Goal: Task Accomplishment & Management: Use online tool/utility

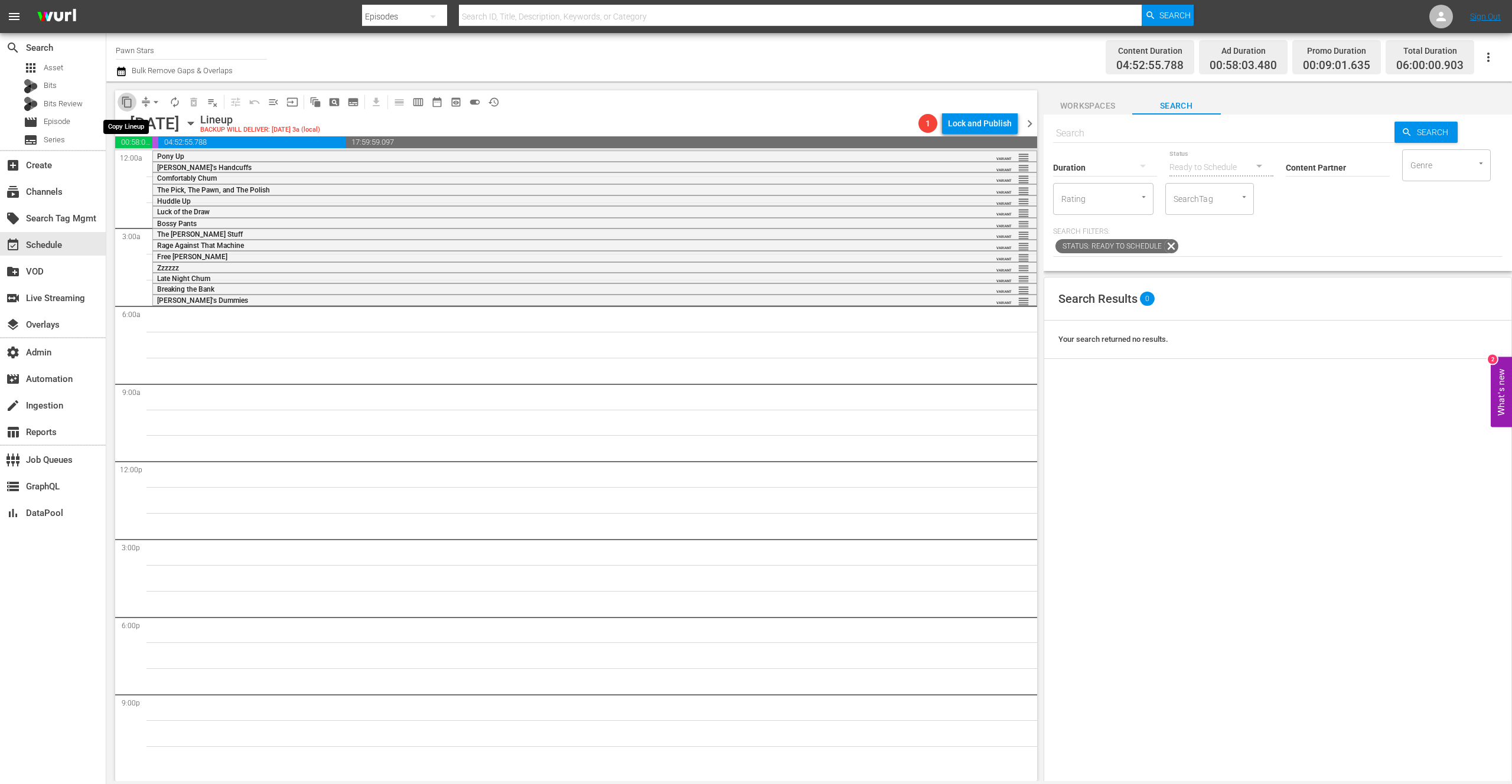
click at [127, 101] on span "content_copy" at bounding box center [127, 102] width 12 height 12
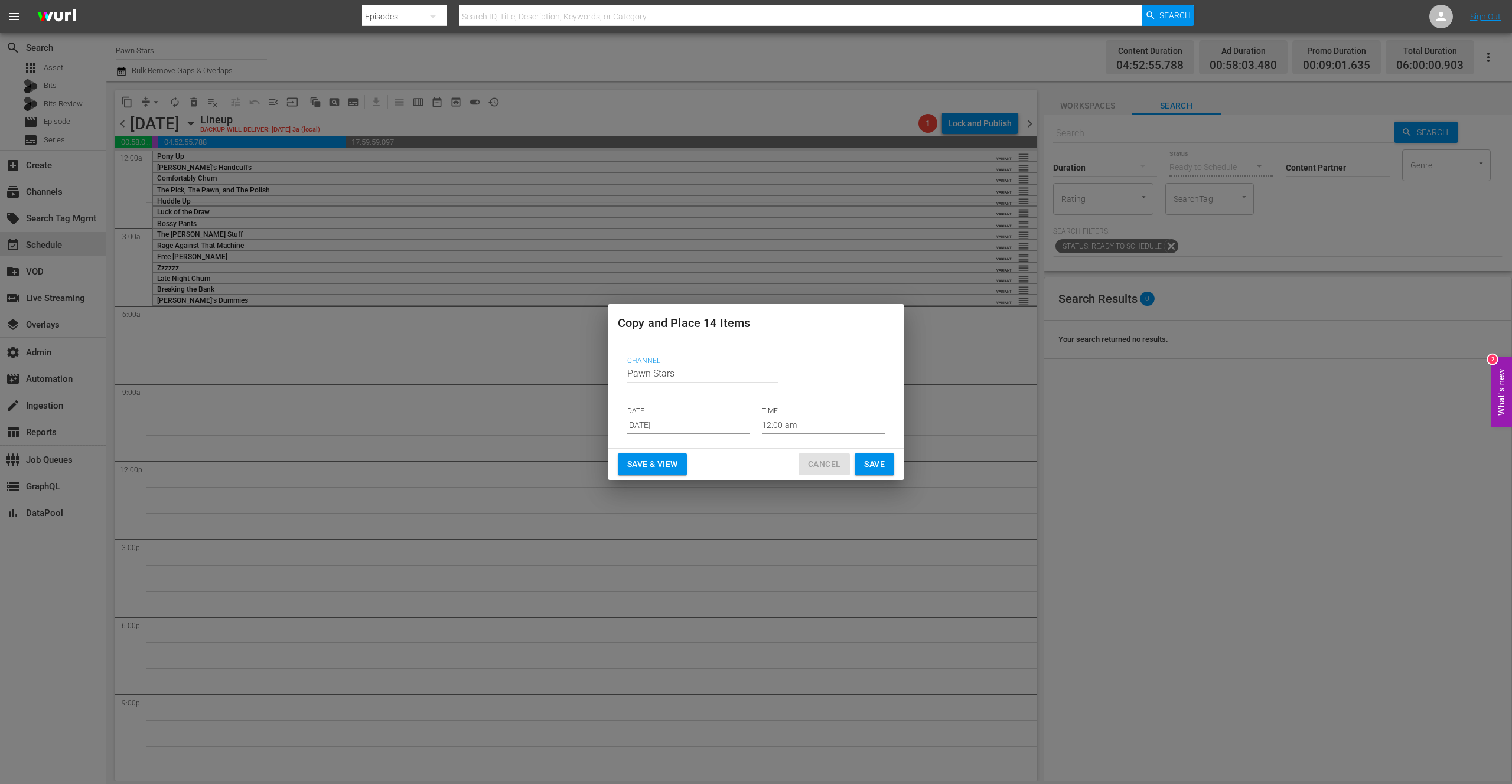
click at [815, 466] on span "Cancel" at bounding box center [824, 464] width 33 height 15
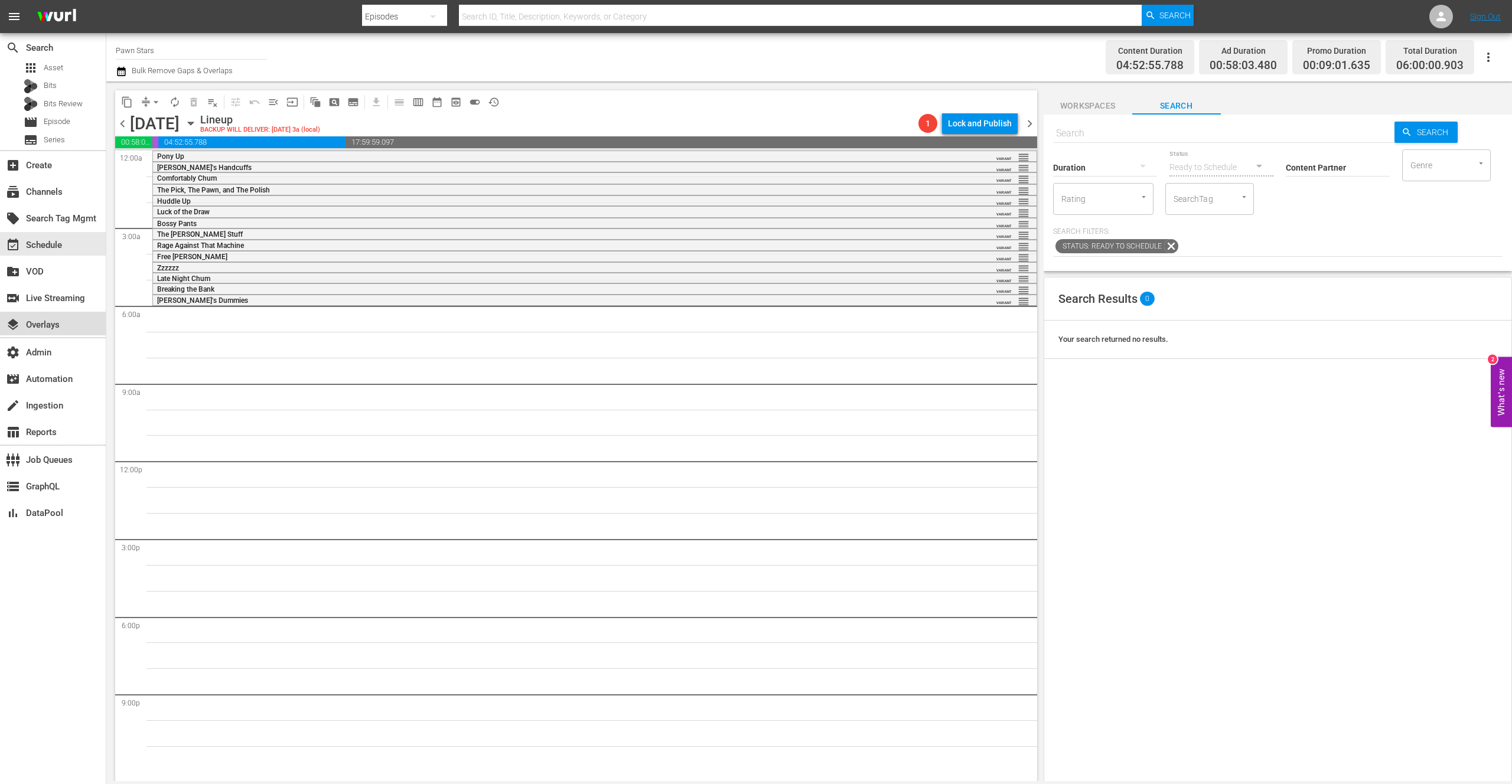
click at [50, 325] on div "layers Overlays" at bounding box center [33, 323] width 66 height 10
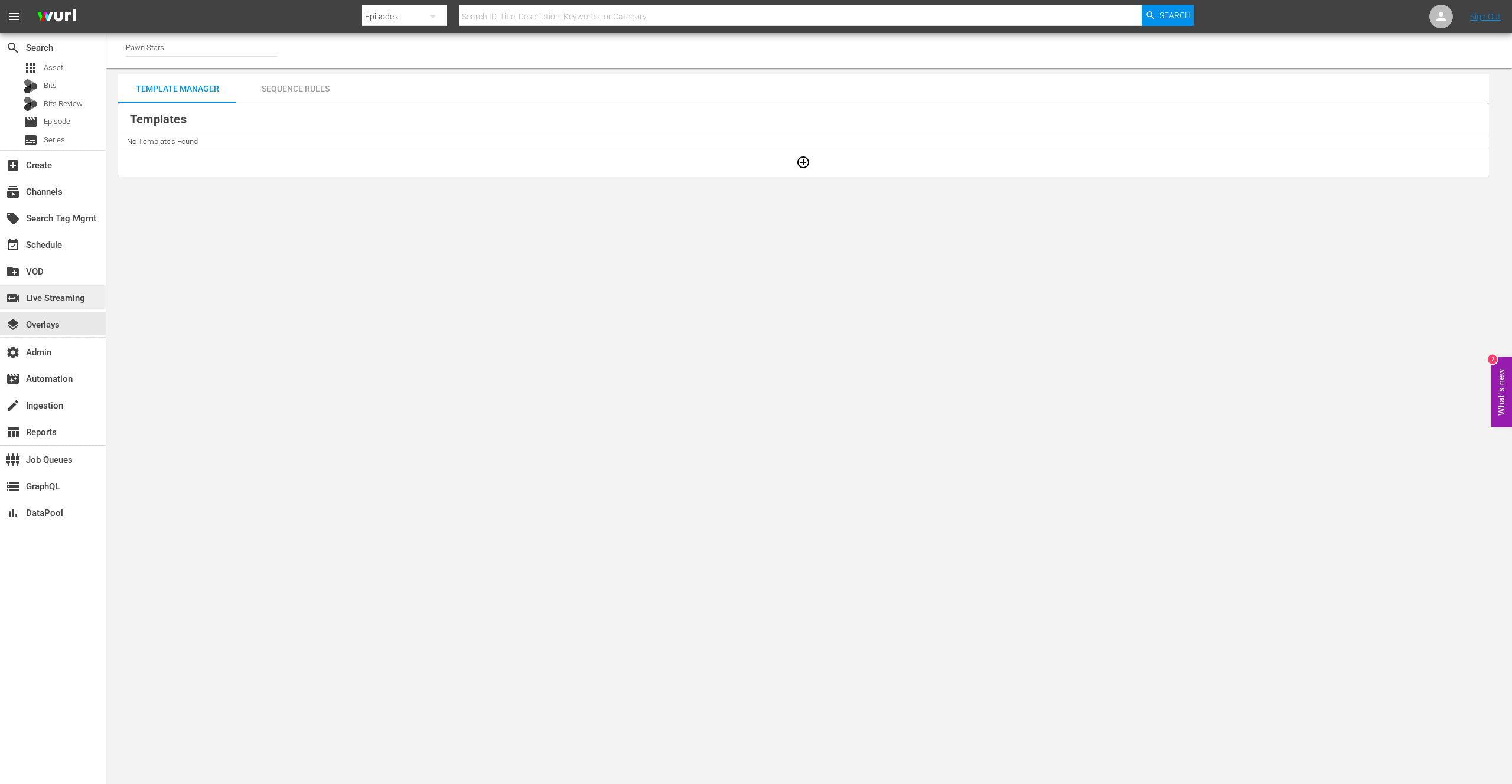
click at [44, 299] on div "switch_video Live Streaming" at bounding box center [33, 296] width 66 height 10
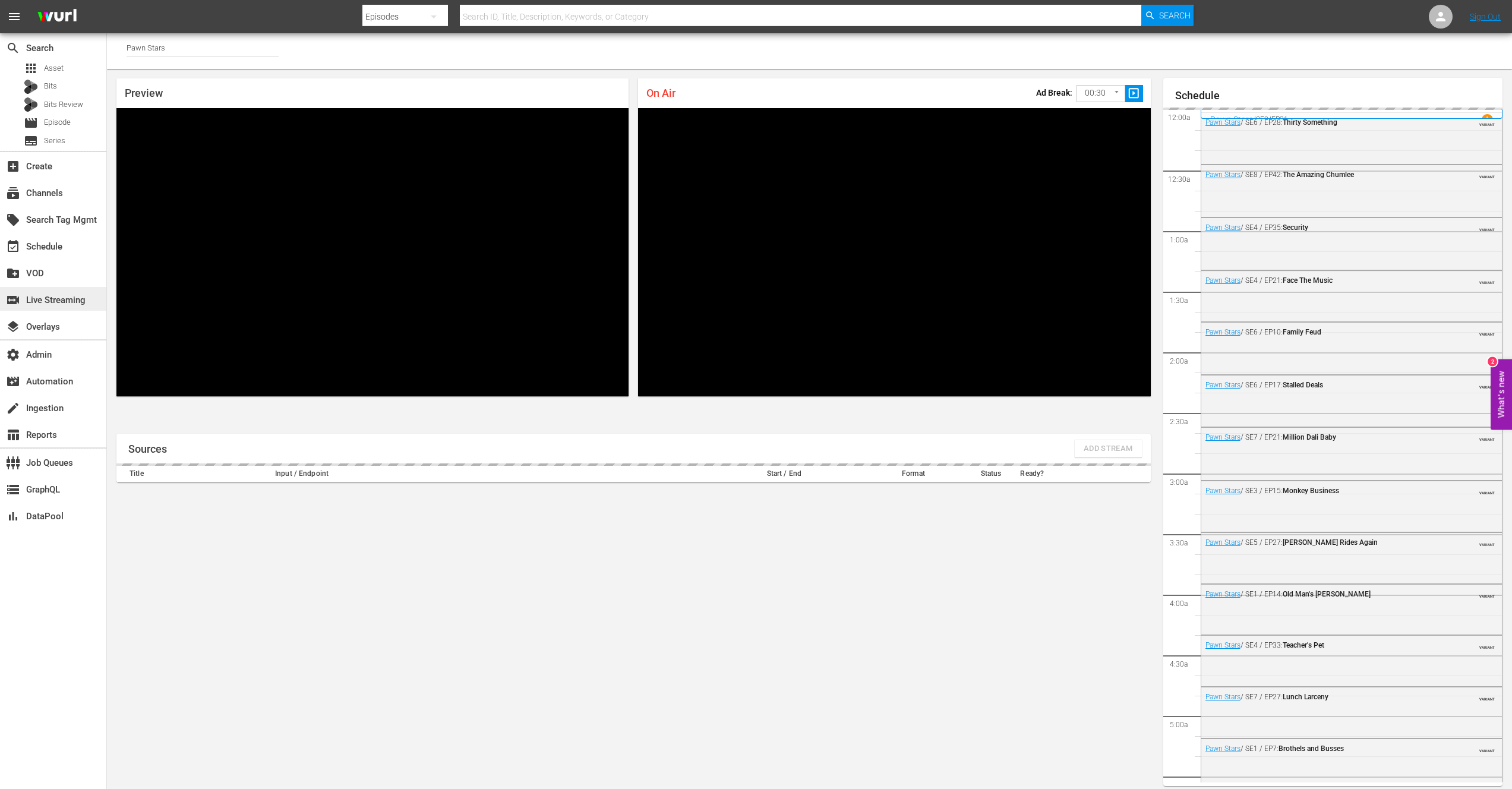
scroll to position [1539, 0]
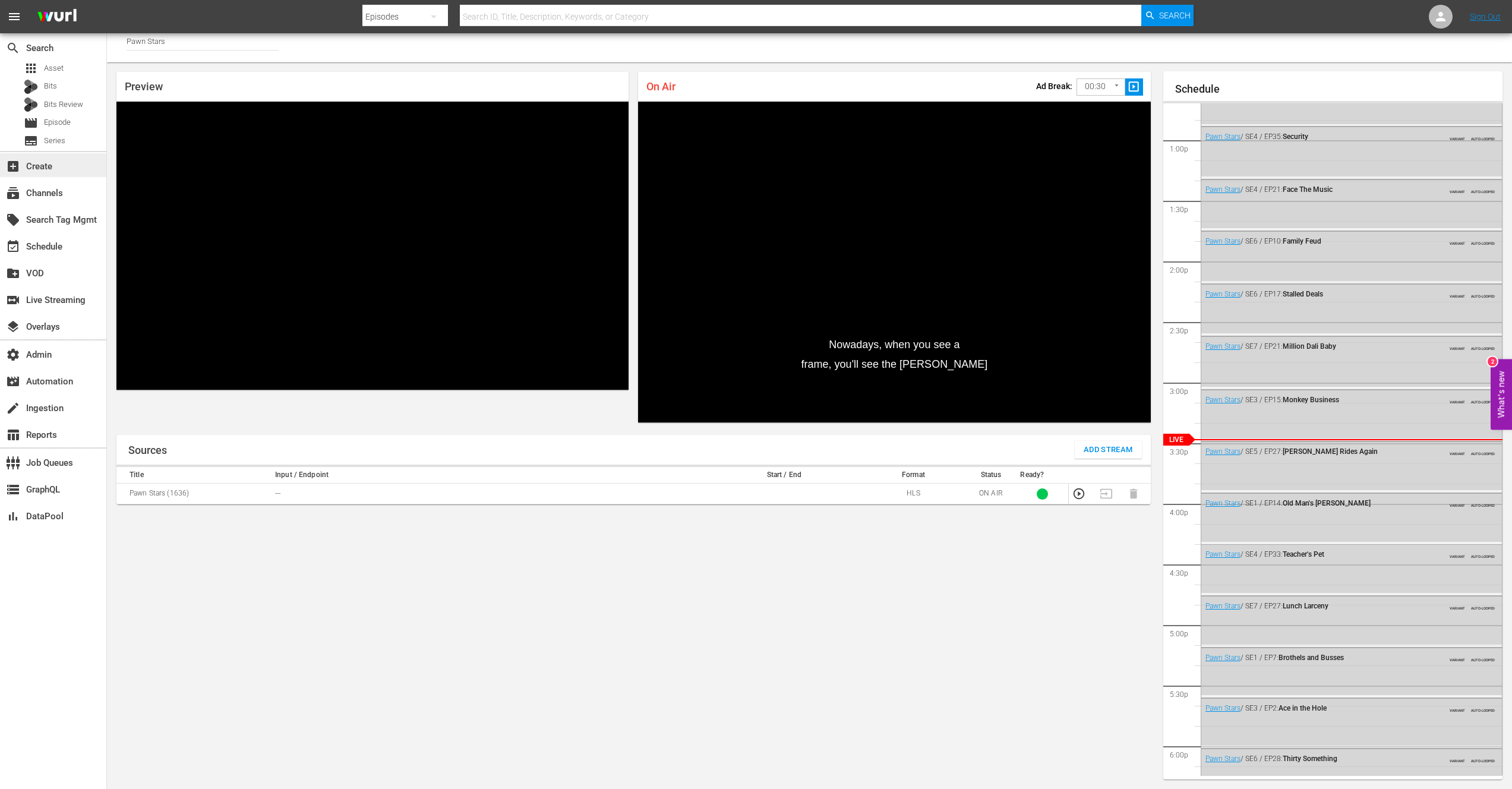
click at [49, 168] on div "add_box Create" at bounding box center [33, 165] width 66 height 11
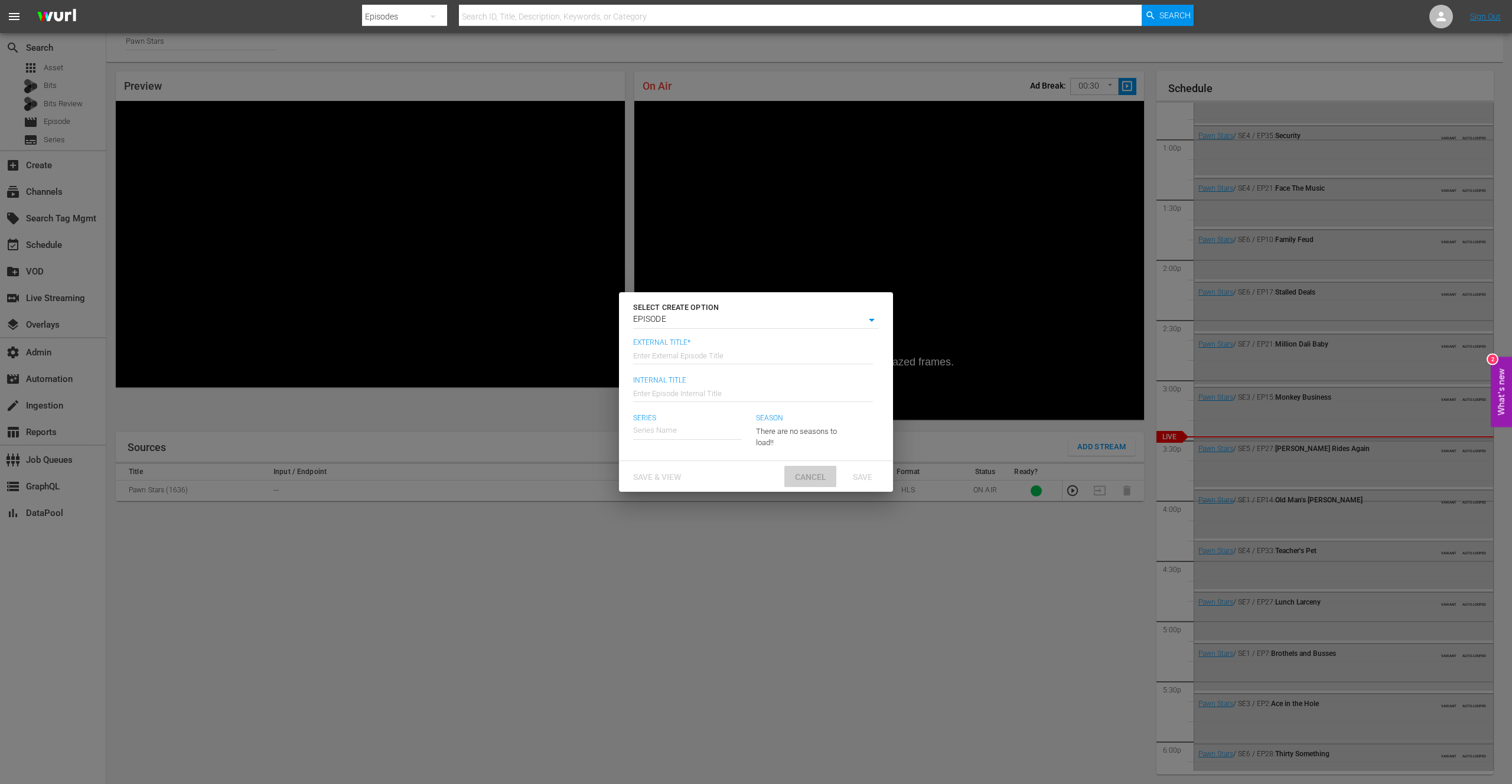
drag, startPoint x: 817, startPoint y: 474, endPoint x: 742, endPoint y: 445, distance: 80.4
click at [817, 474] on span "Cancel" at bounding box center [811, 477] width 50 height 9
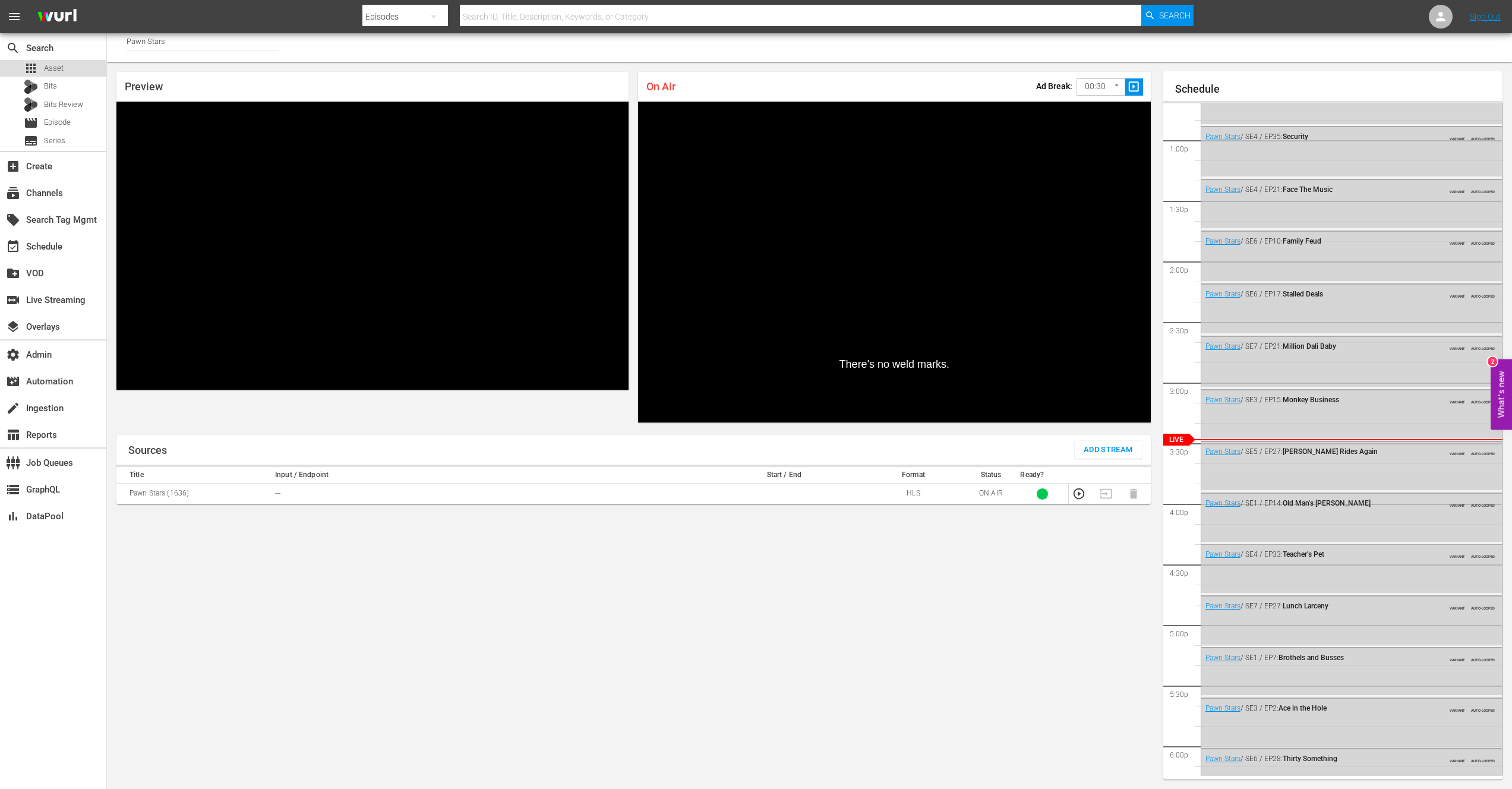
click at [57, 70] on span "Asset" at bounding box center [54, 68] width 20 height 12
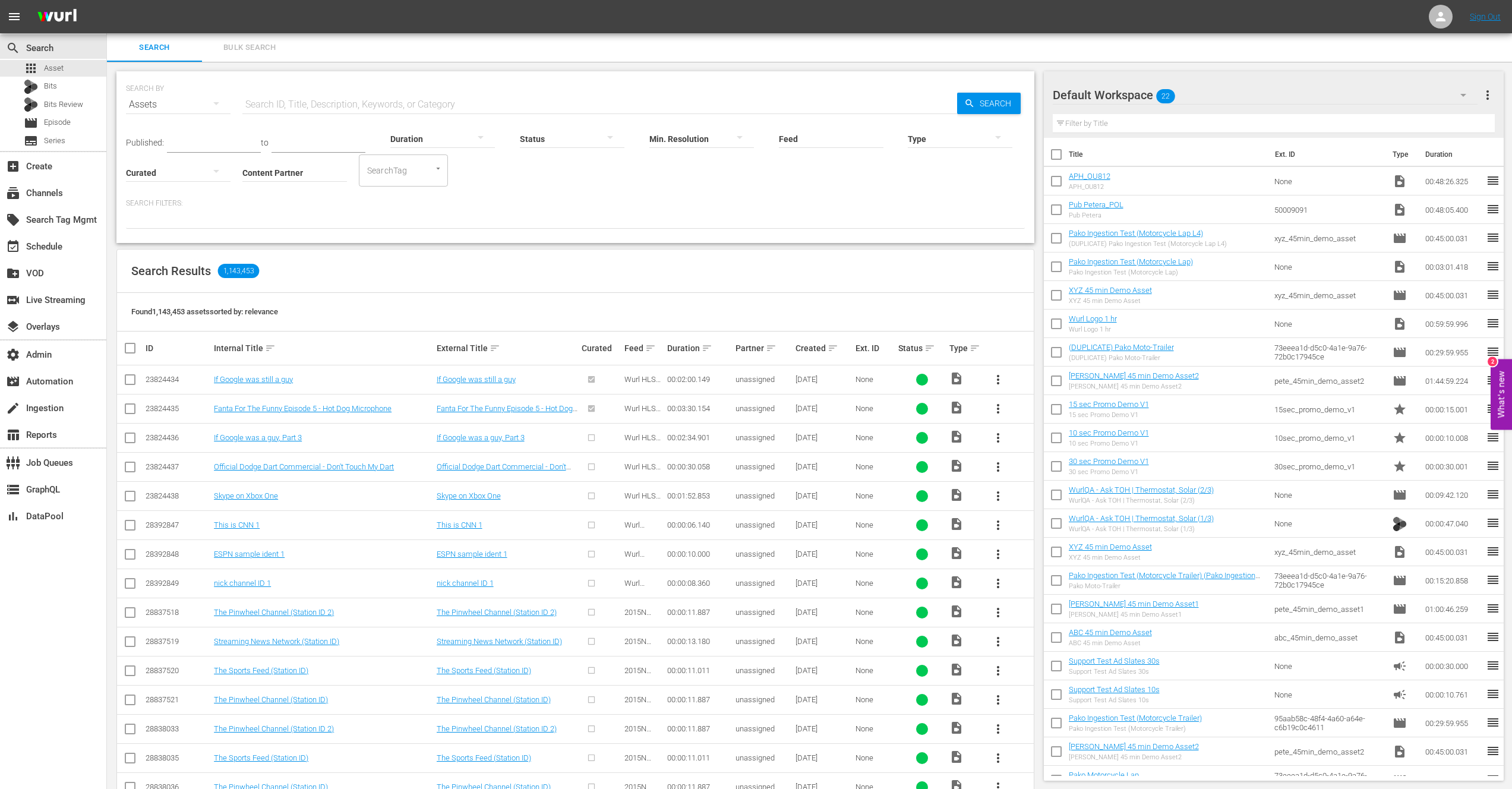
click at [1001, 382] on span "more_vert" at bounding box center [998, 380] width 14 height 14
click at [944, 201] on p "Search Filters:" at bounding box center [575, 203] width 899 height 10
click at [42, 167] on div "add_box Create" at bounding box center [33, 165] width 66 height 11
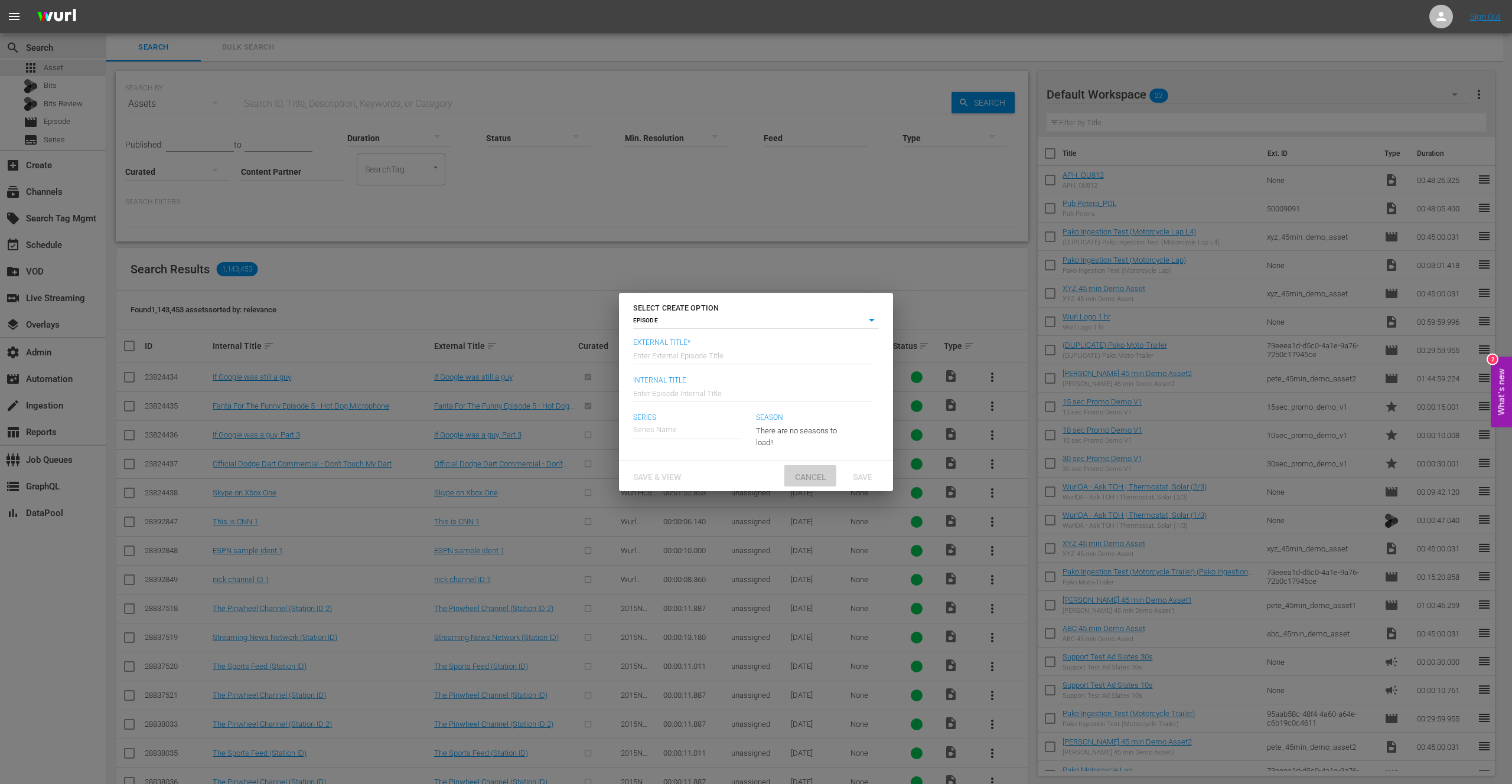
click at [805, 472] on span "Cancel" at bounding box center [811, 477] width 50 height 9
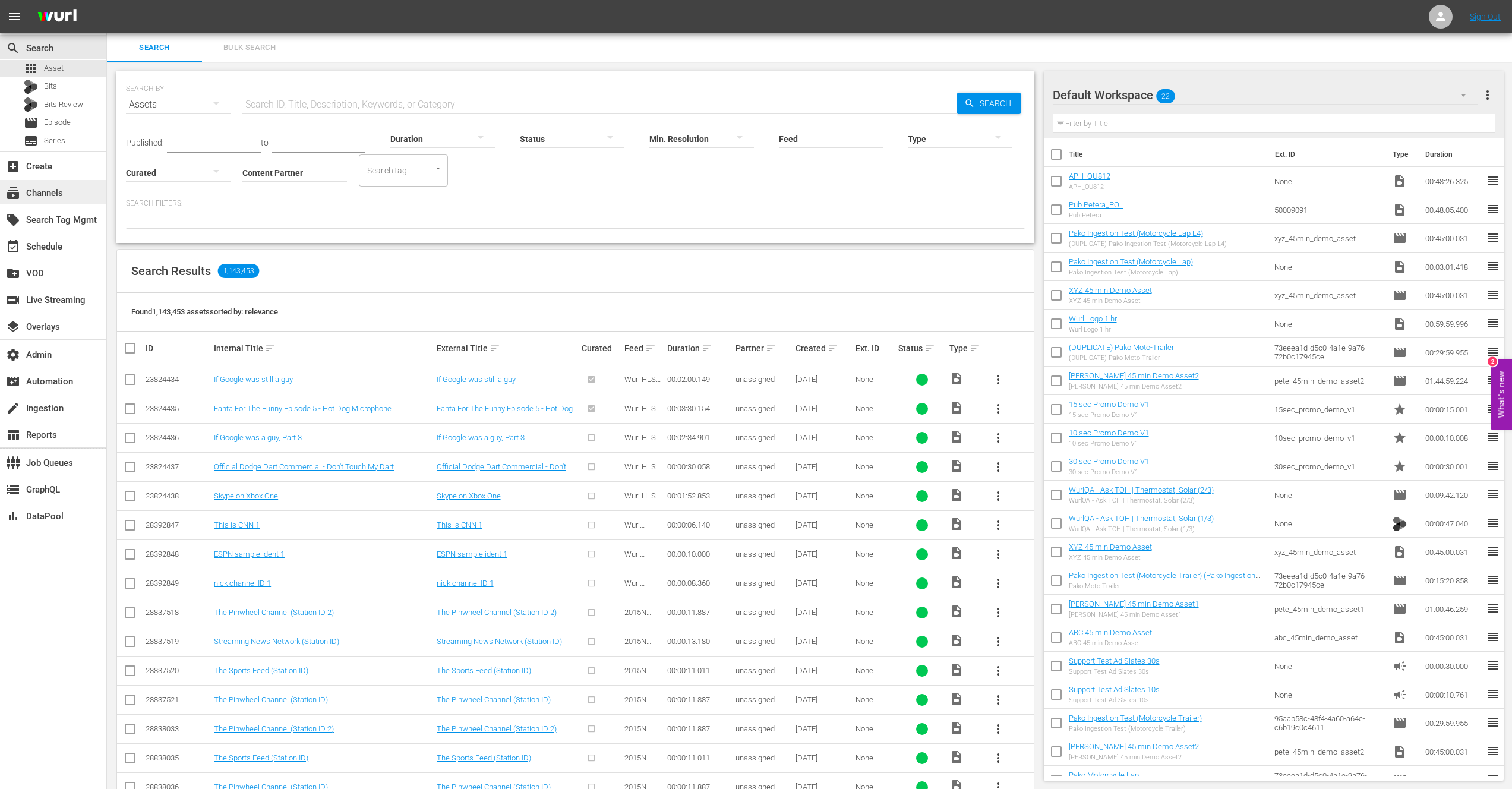
click at [52, 193] on div "subscriptions Channels" at bounding box center [33, 191] width 66 height 11
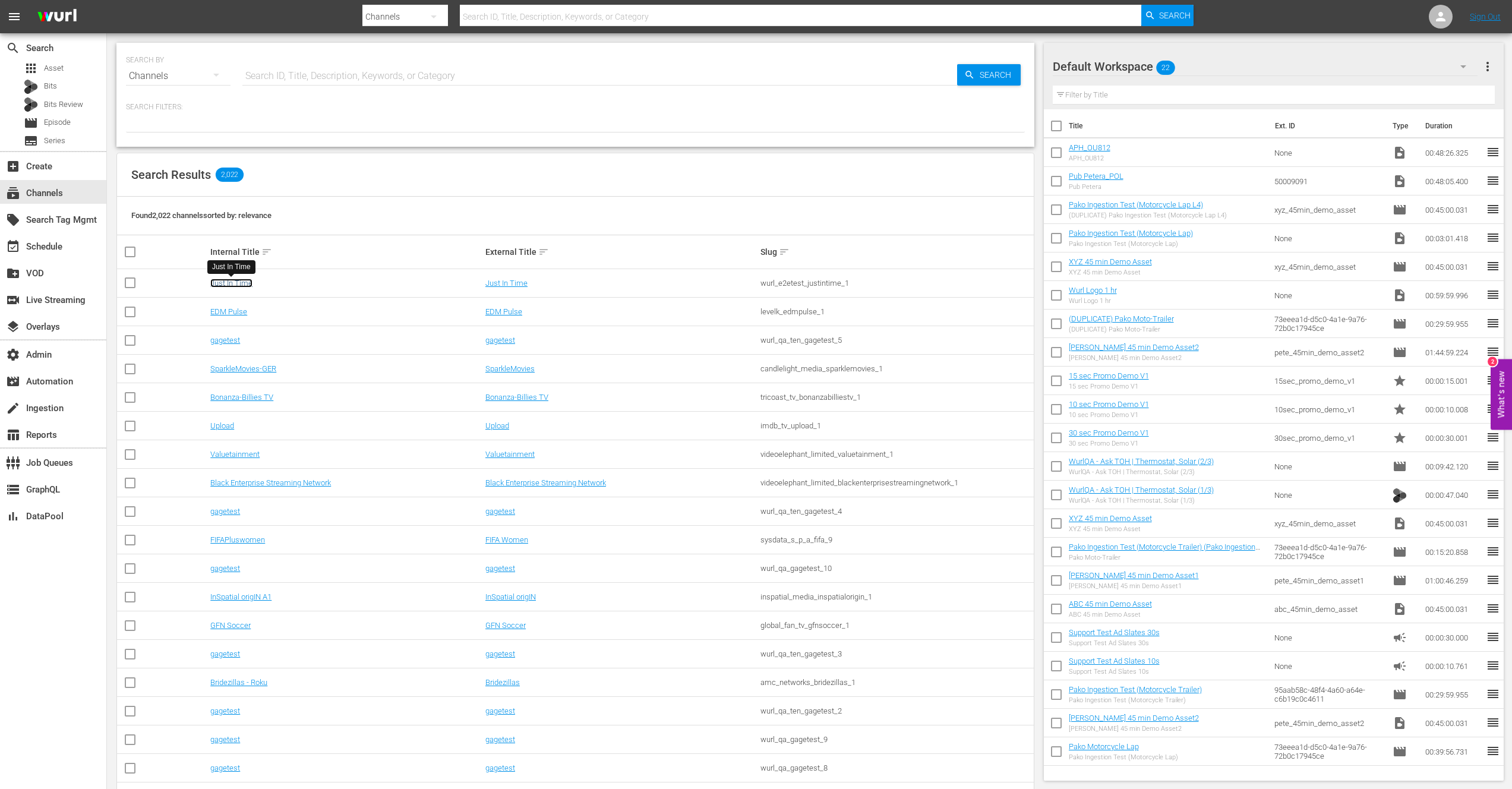
click at [226, 284] on link "Just In Time" at bounding box center [232, 283] width 42 height 9
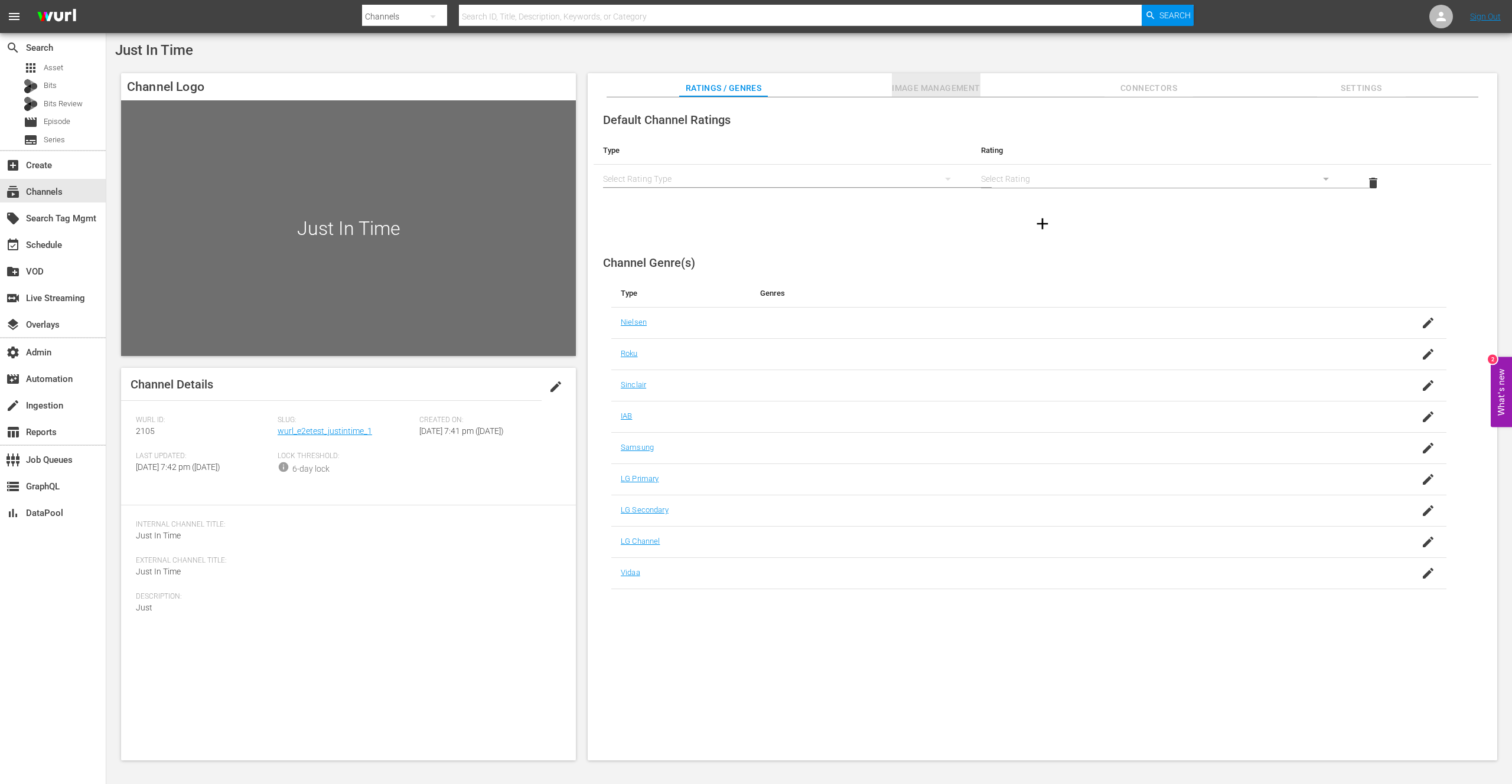
click at [921, 87] on span "Image Management" at bounding box center [936, 88] width 88 height 15
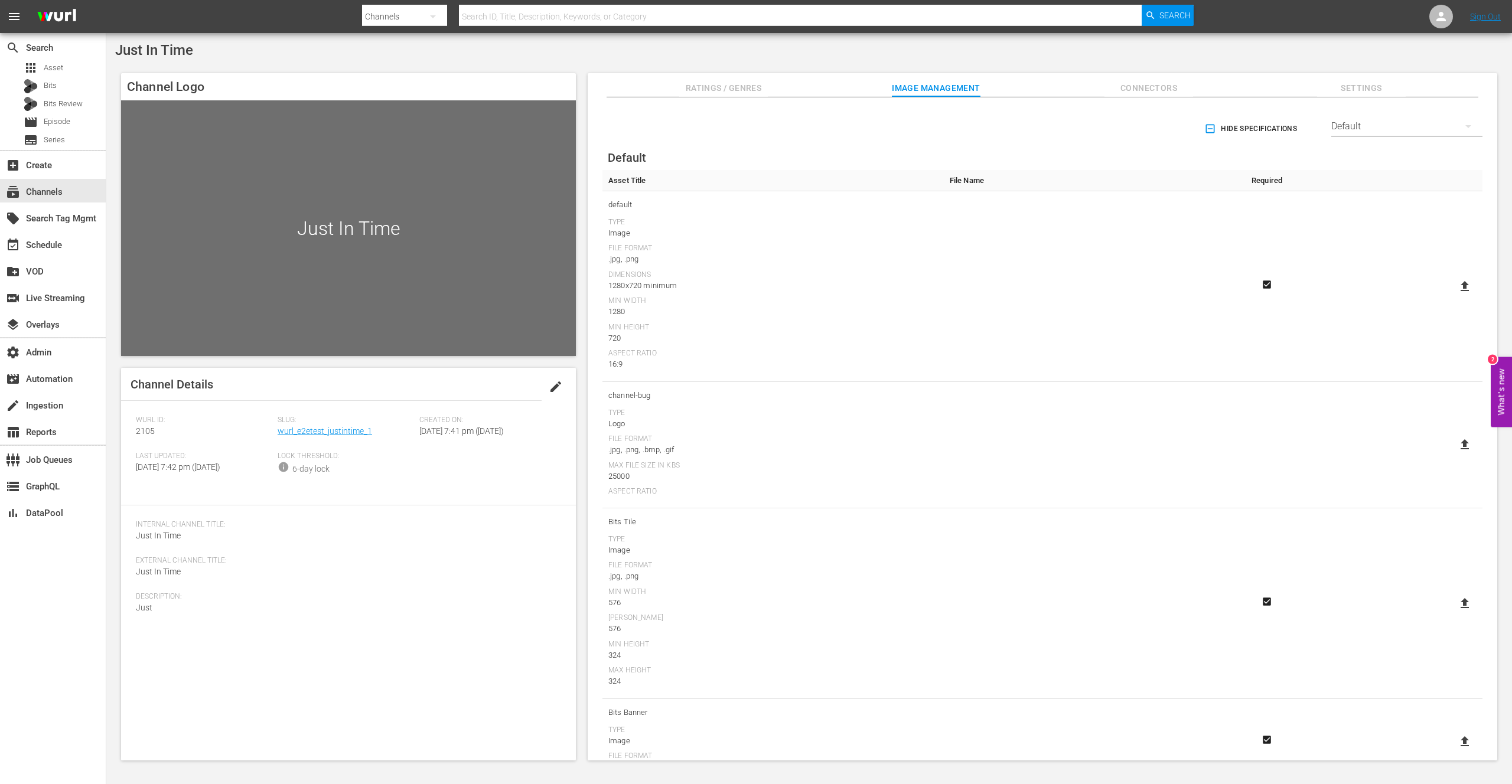
drag, startPoint x: 1163, startPoint y: 86, endPoint x: 1194, endPoint y: 85, distance: 31.0
click at [1163, 86] on span "Connectors" at bounding box center [1148, 88] width 88 height 15
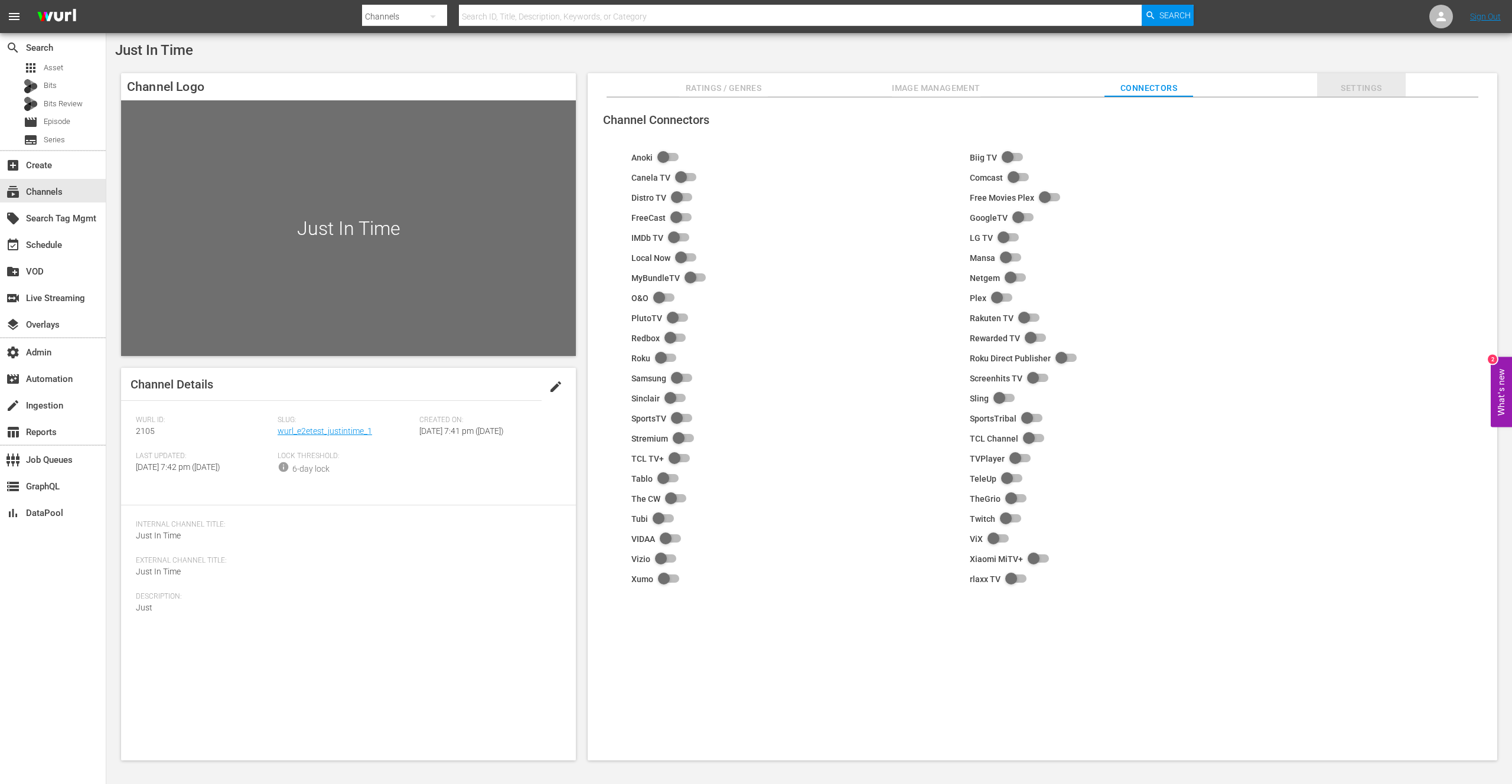
click at [1358, 87] on span "Settings" at bounding box center [1361, 88] width 88 height 15
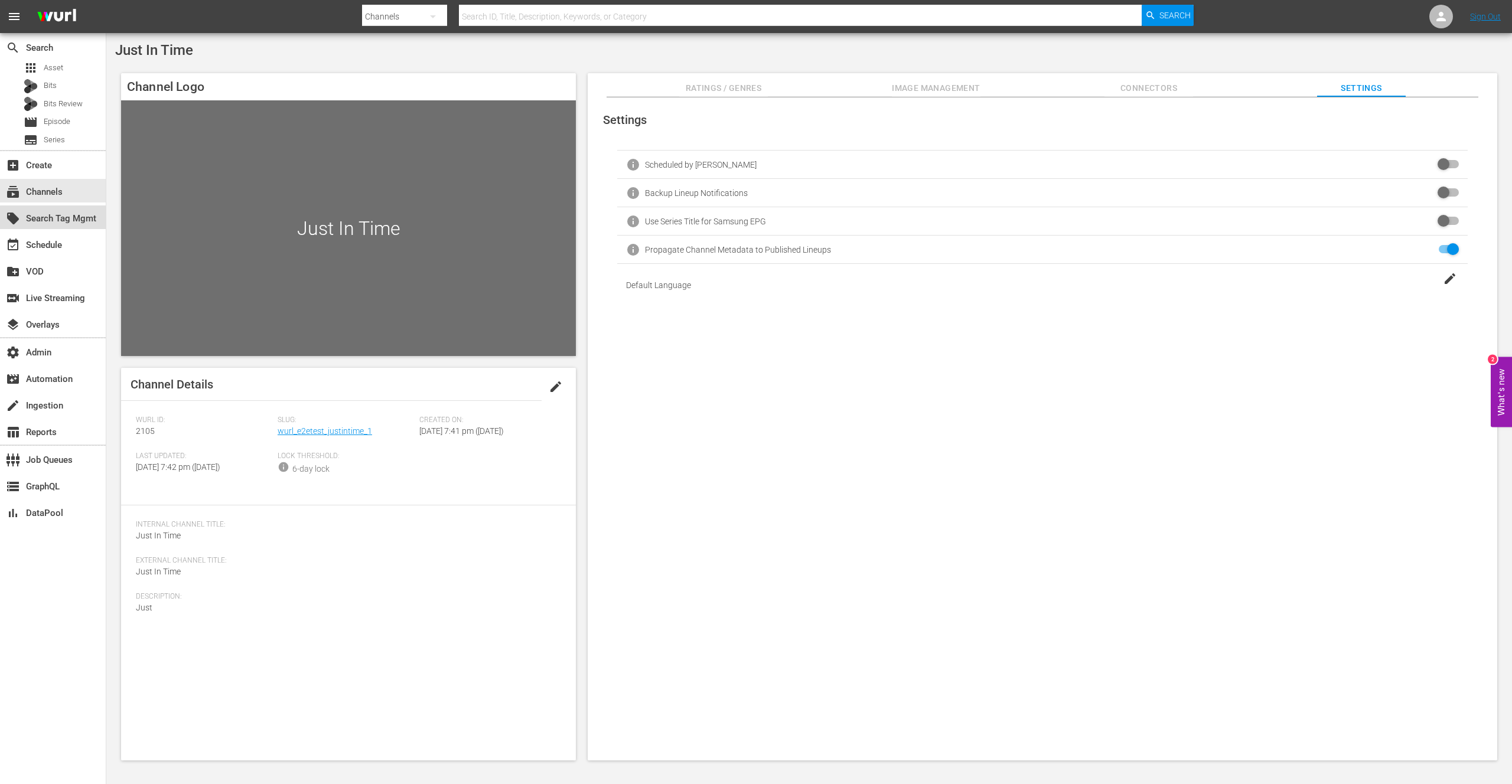
click at [61, 218] on div "local_offer Search Tag Mgmt" at bounding box center [33, 216] width 66 height 10
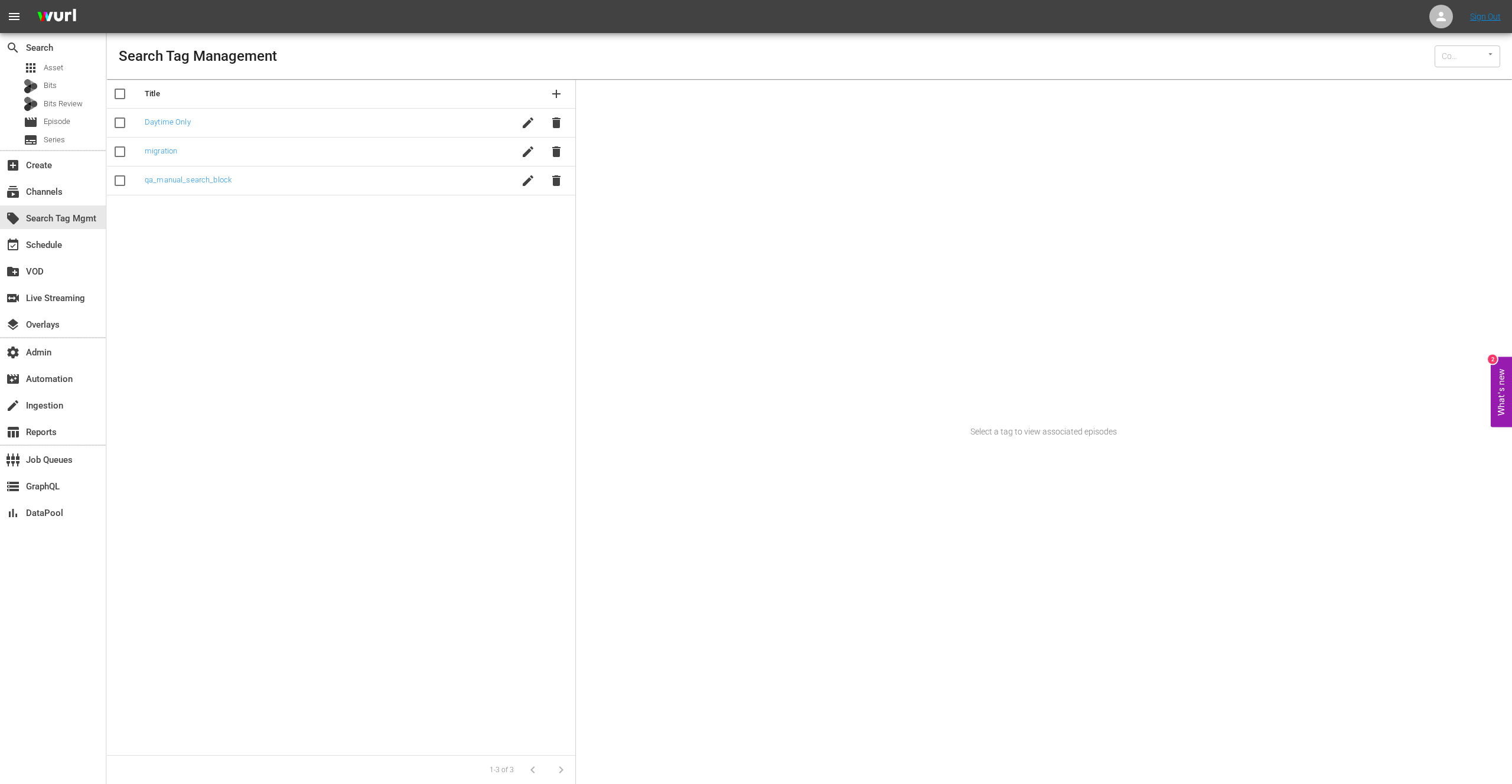
type input "Wurl QA (134)"
click at [52, 242] on div "event_available Schedule" at bounding box center [33, 243] width 66 height 10
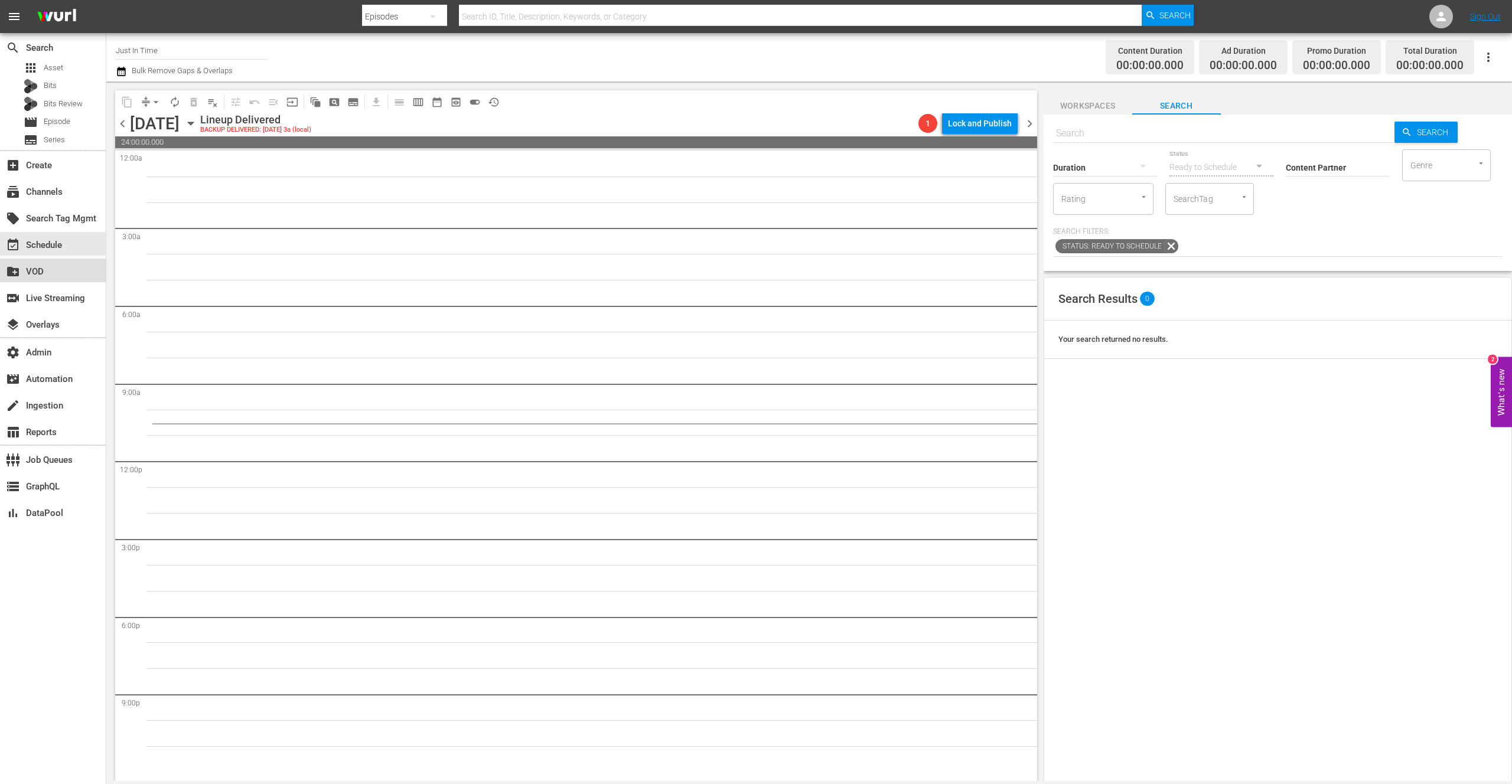
click at [45, 269] on div "create_new_folder VOD" at bounding box center [33, 269] width 66 height 10
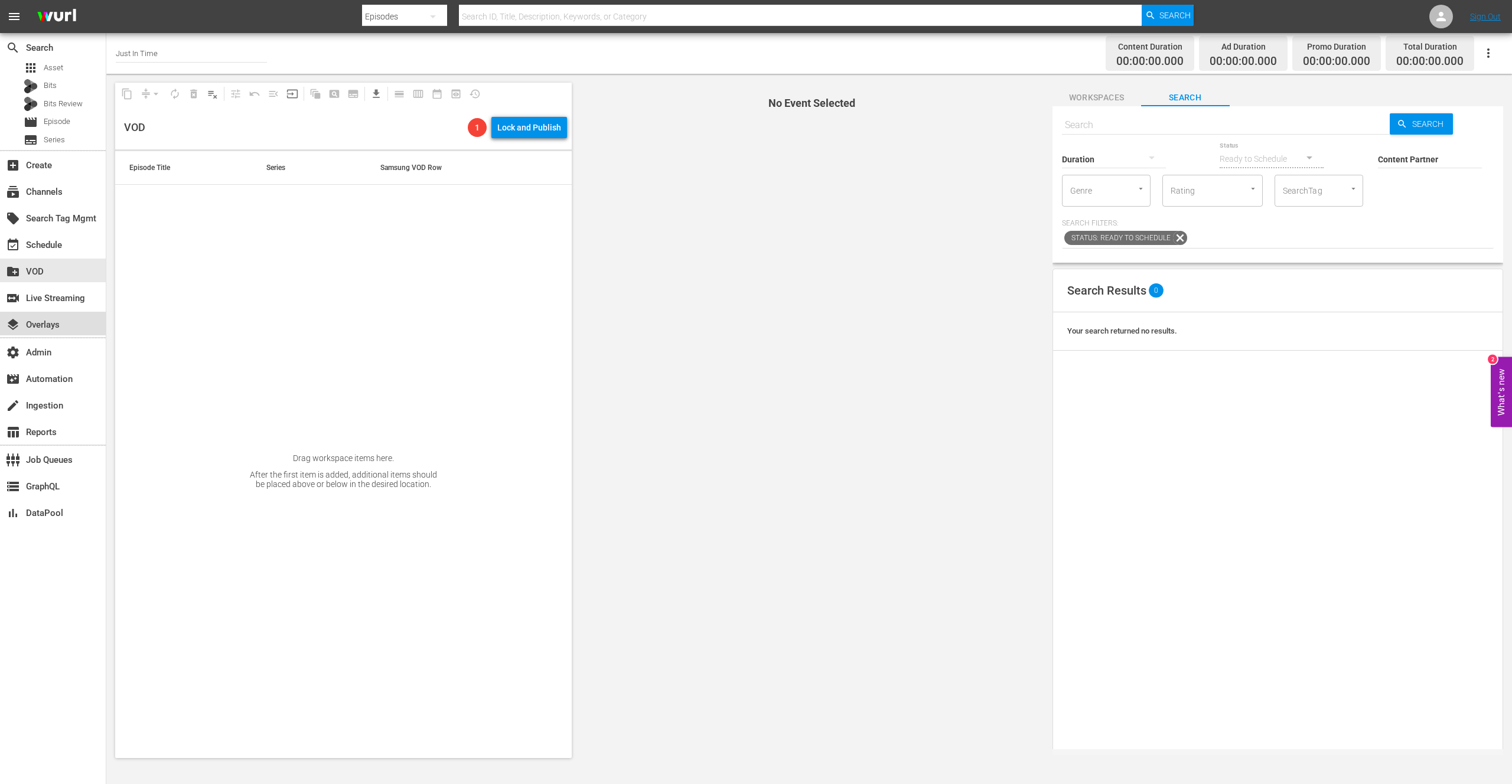
click at [53, 328] on div "layers Overlays" at bounding box center [33, 323] width 66 height 10
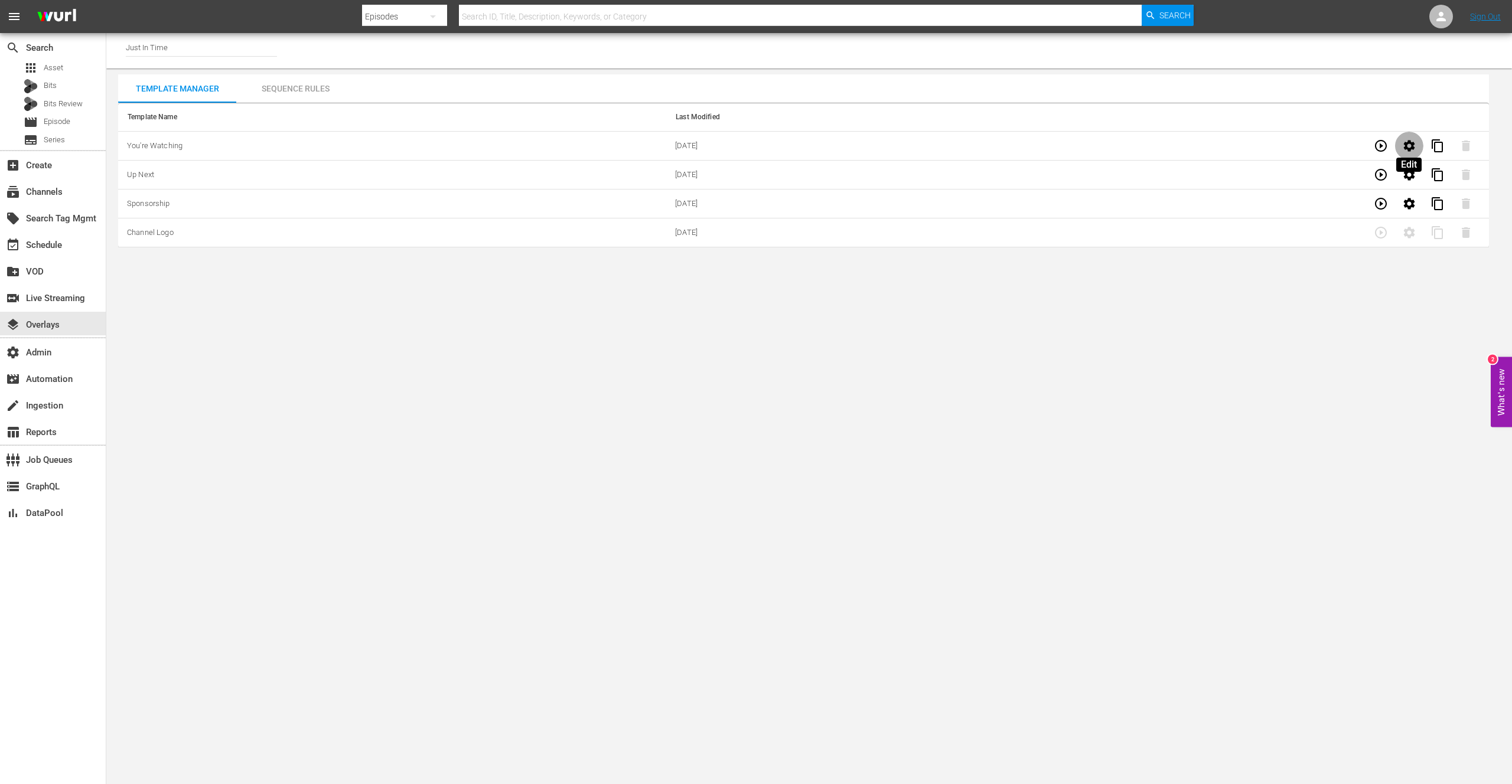
click at [1411, 143] on icon "button" at bounding box center [1409, 145] width 11 height 11
click at [307, 316] on body "menu Search By Episodes Search ID, Title, Description, Keywords, or Category Se…" at bounding box center [756, 392] width 1512 height 784
click at [314, 323] on body "menu Search By Episodes Search ID, Title, Description, Keywords, or Category Se…" at bounding box center [756, 392] width 1512 height 784
click at [46, 192] on div "subscriptions Channels" at bounding box center [33, 190] width 66 height 10
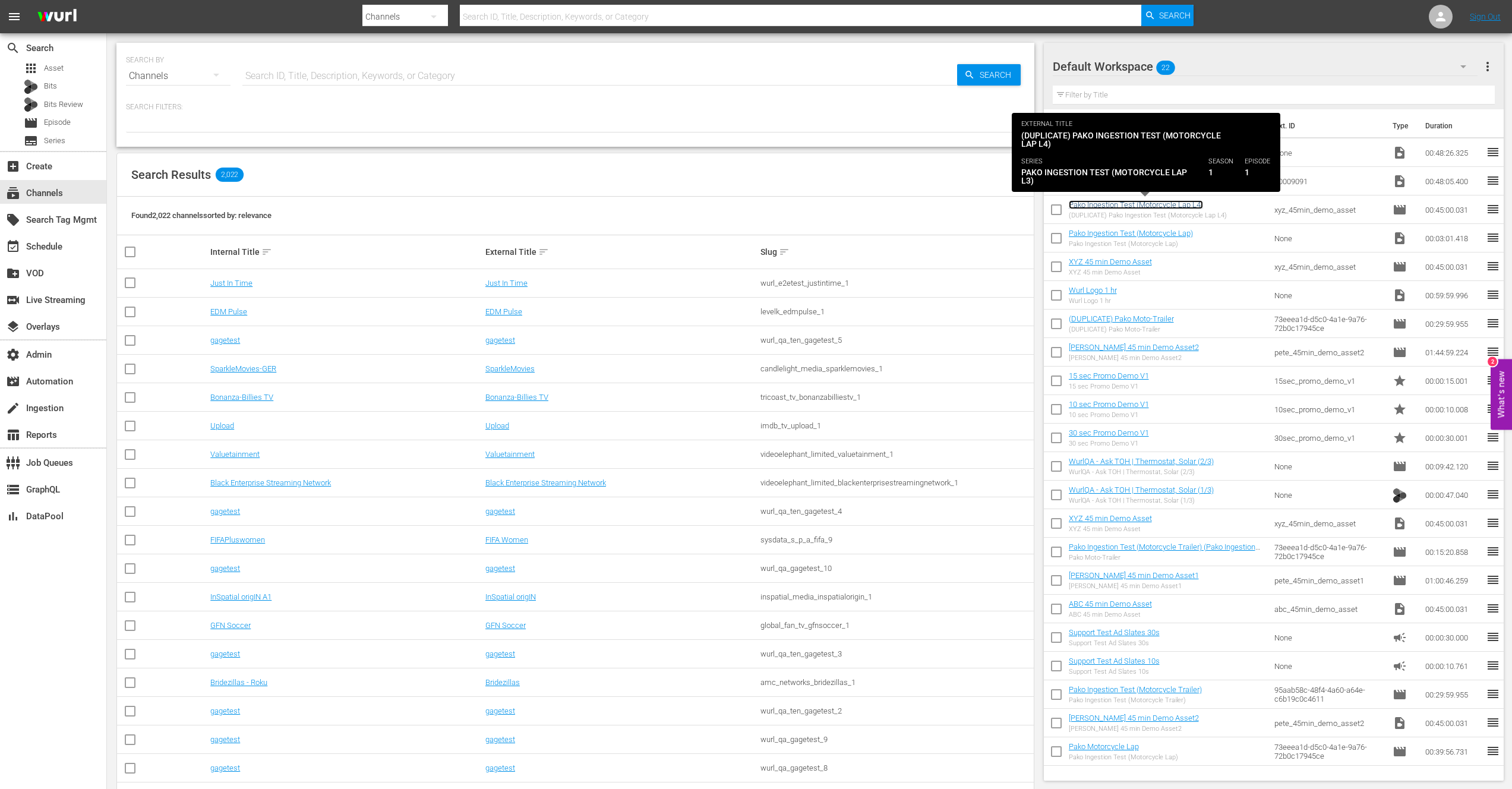
click at [1185, 205] on link "Pako Ingestion Test (Motorcycle Lap L4)" at bounding box center [1136, 205] width 134 height 9
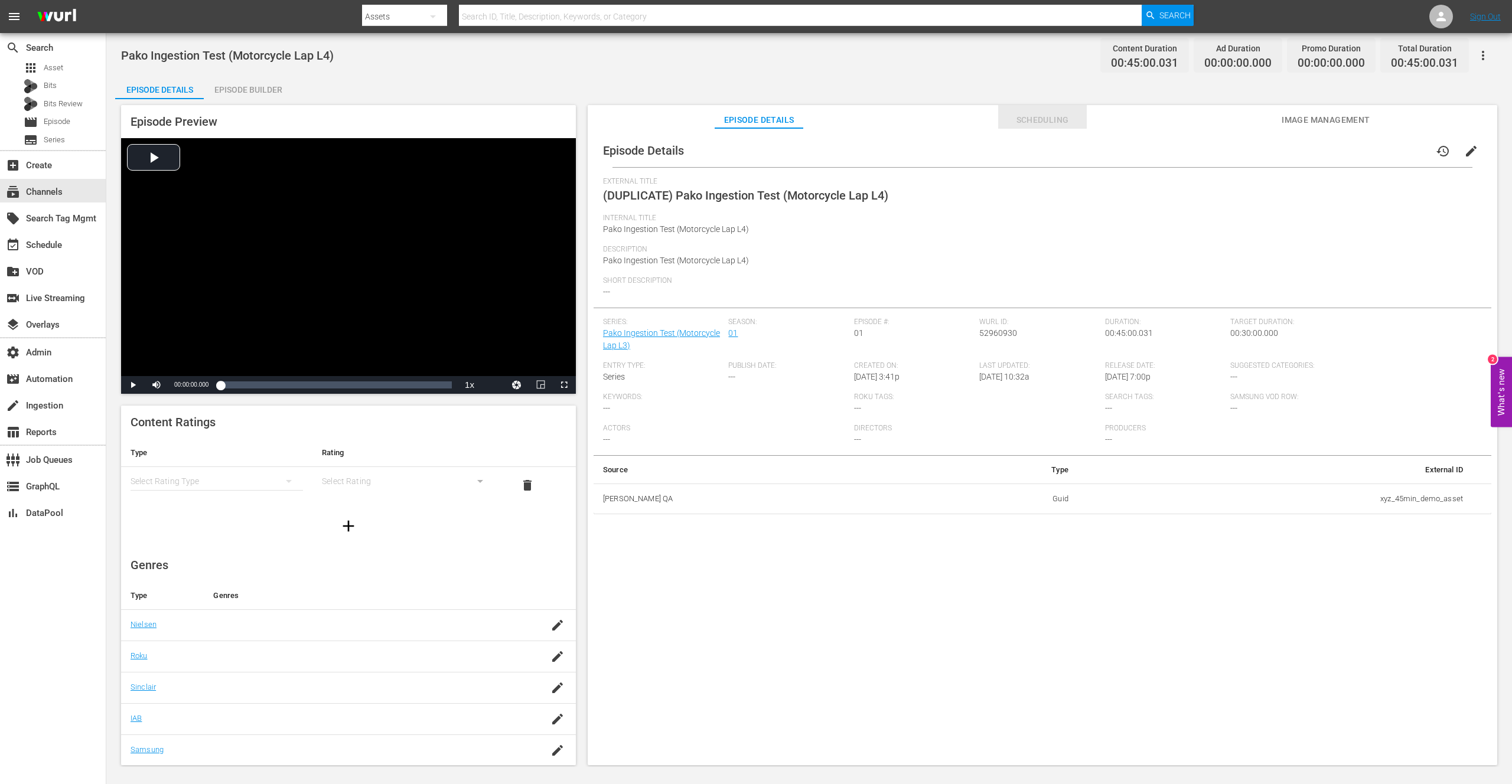
click at [1030, 124] on span "Scheduling" at bounding box center [1042, 120] width 88 height 15
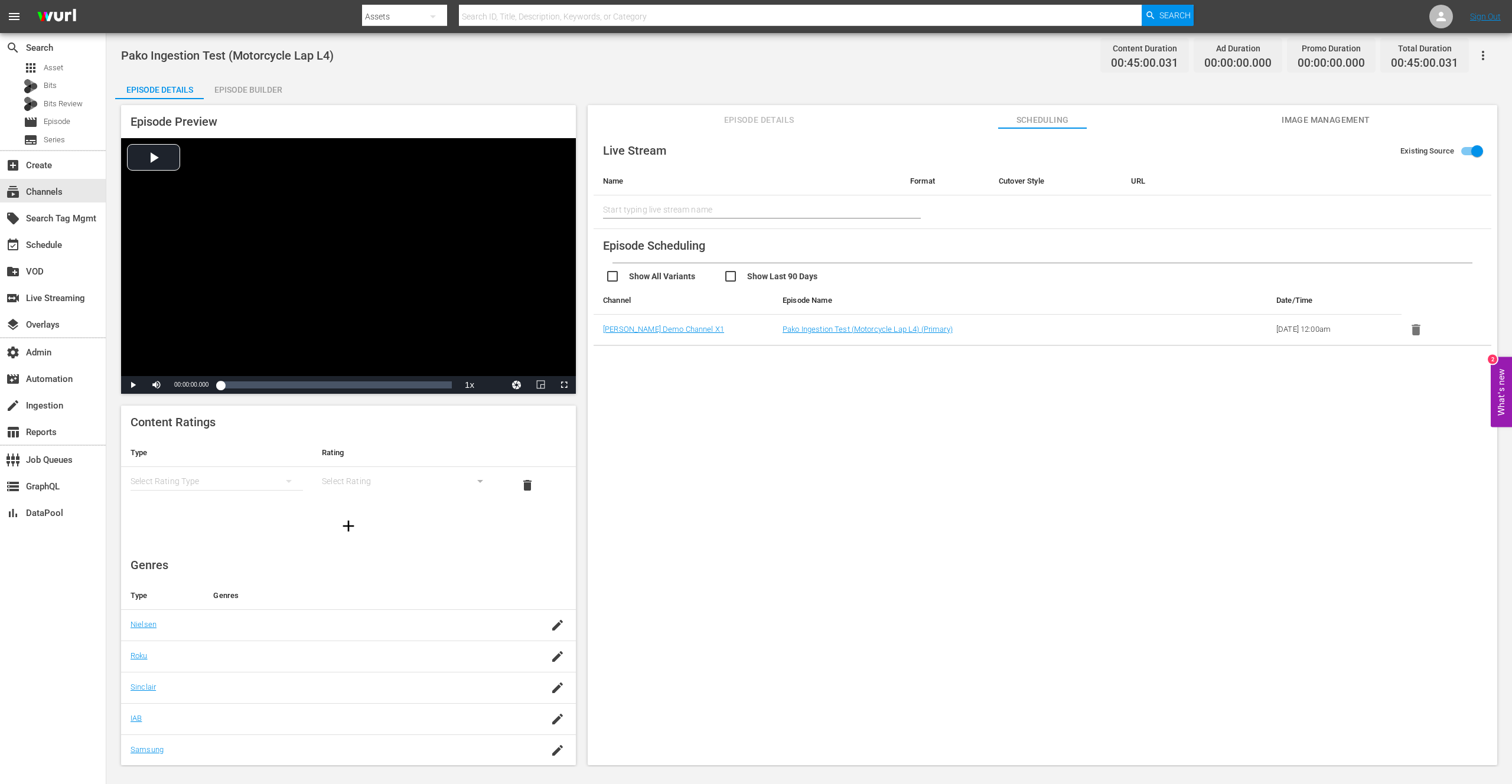
click at [1333, 118] on span "Image Management" at bounding box center [1326, 120] width 88 height 15
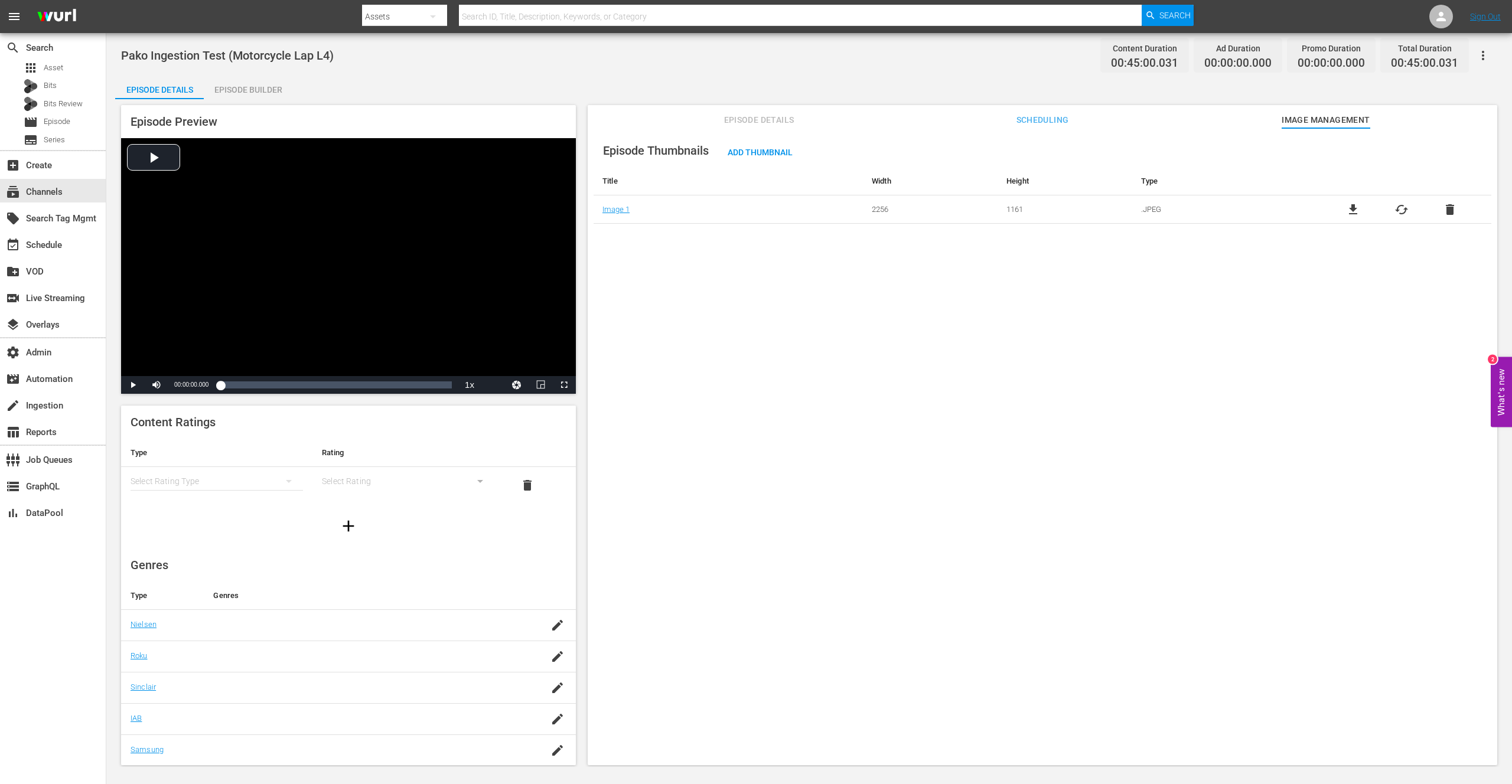
click at [258, 90] on div "Episode Builder" at bounding box center [247, 90] width 88 height 28
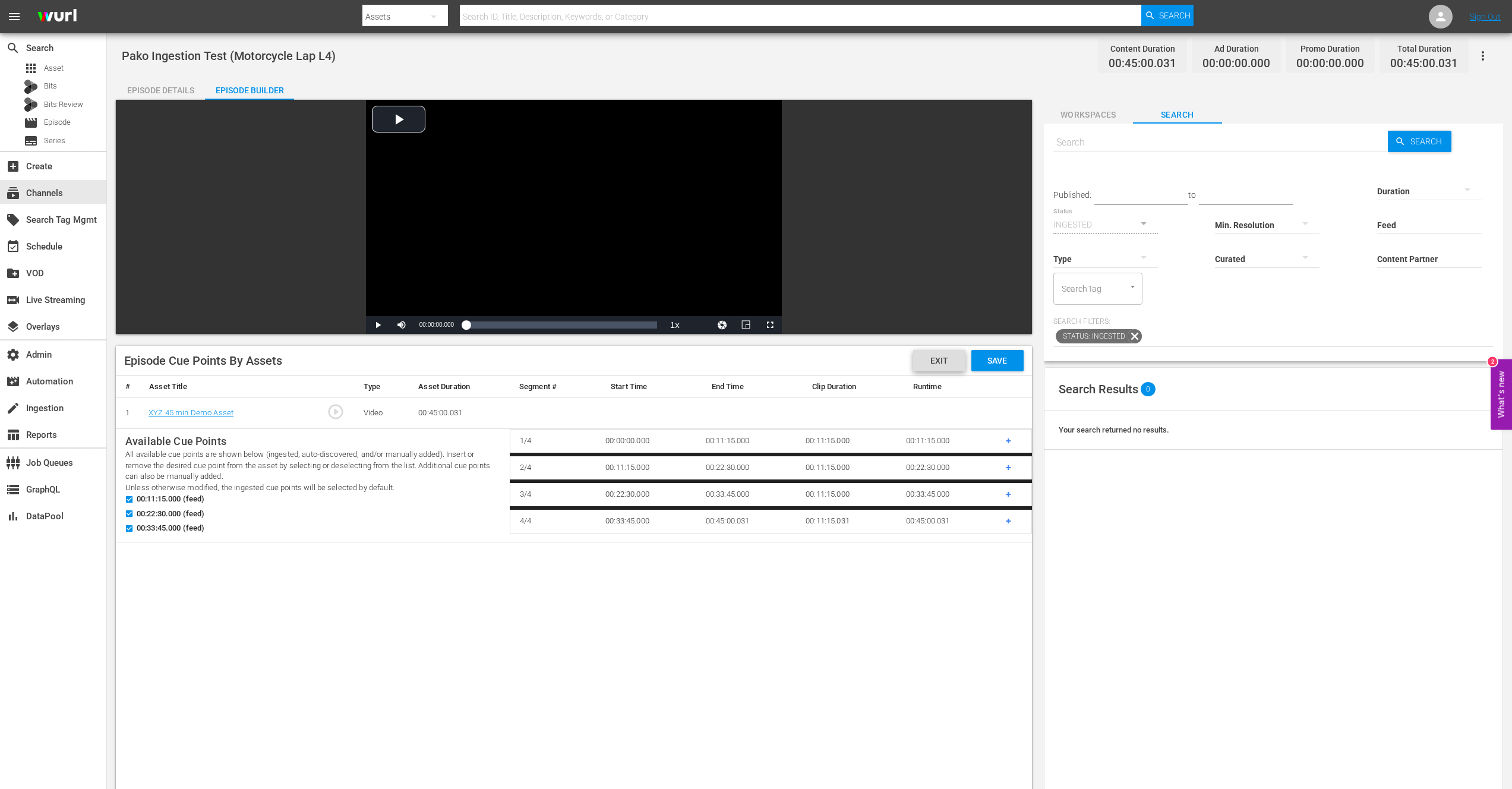
click at [944, 356] on span "Exit" at bounding box center [939, 361] width 37 height 9
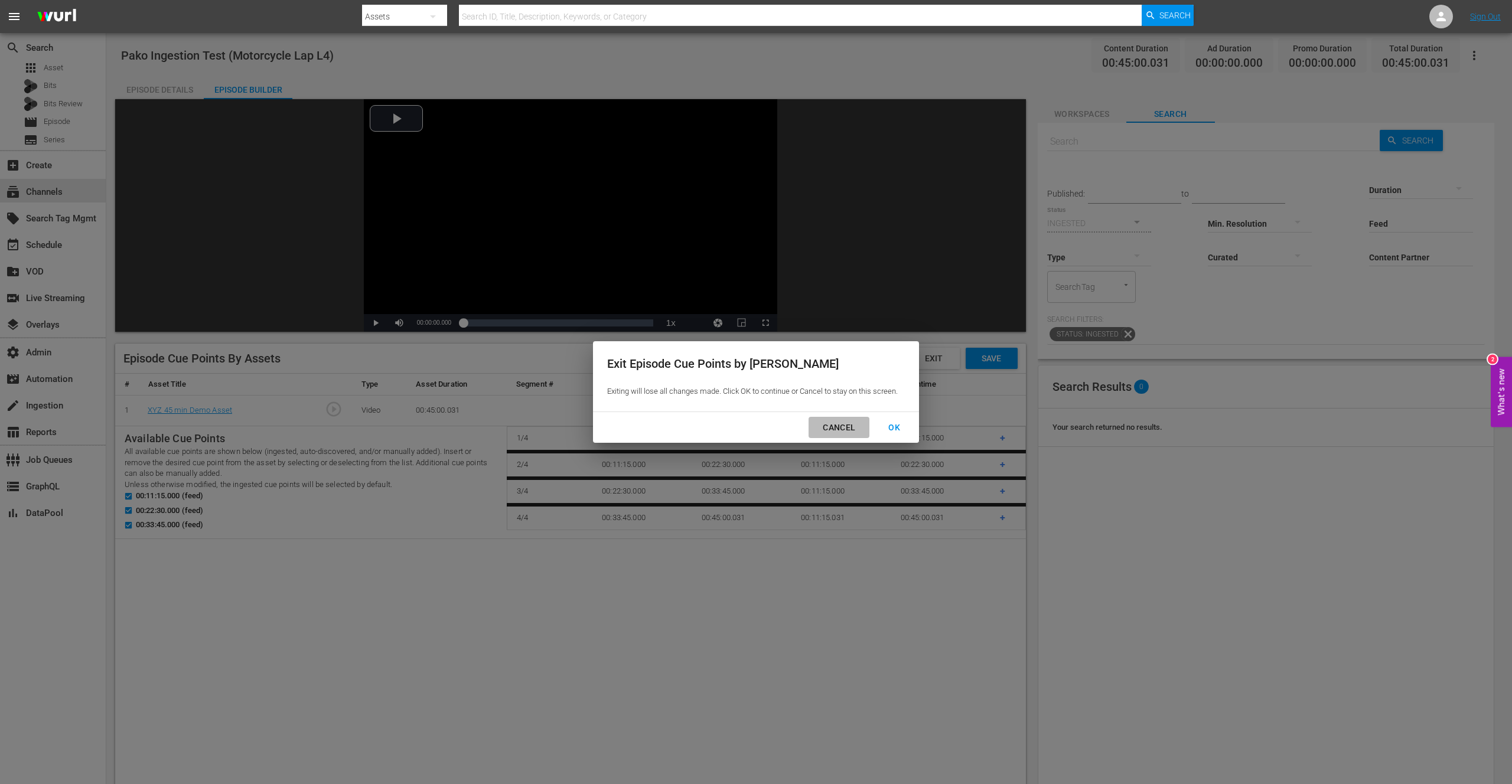
click at [841, 422] on div "Cancel" at bounding box center [839, 428] width 52 height 15
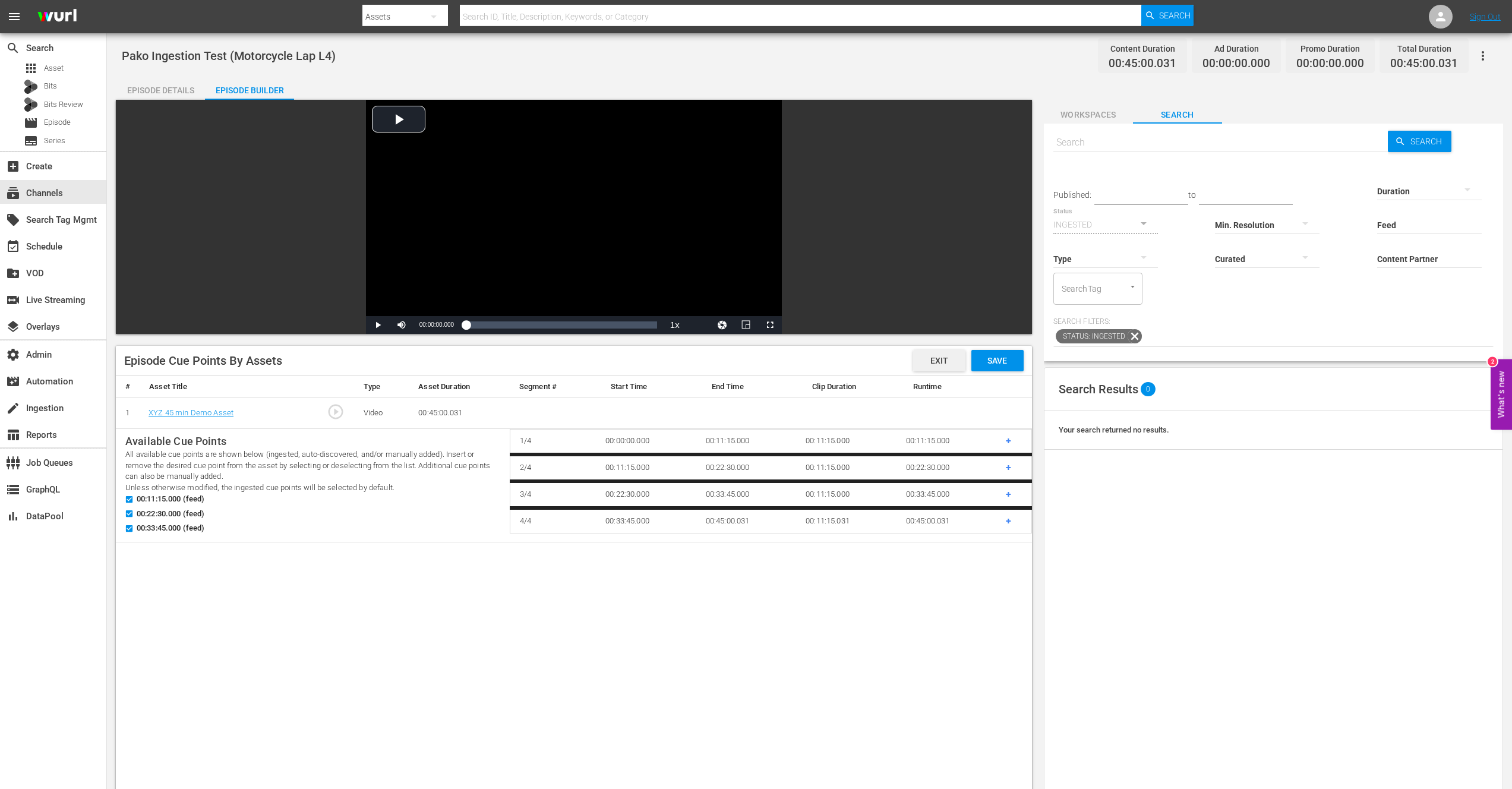
click at [951, 360] on span "Exit" at bounding box center [939, 361] width 37 height 9
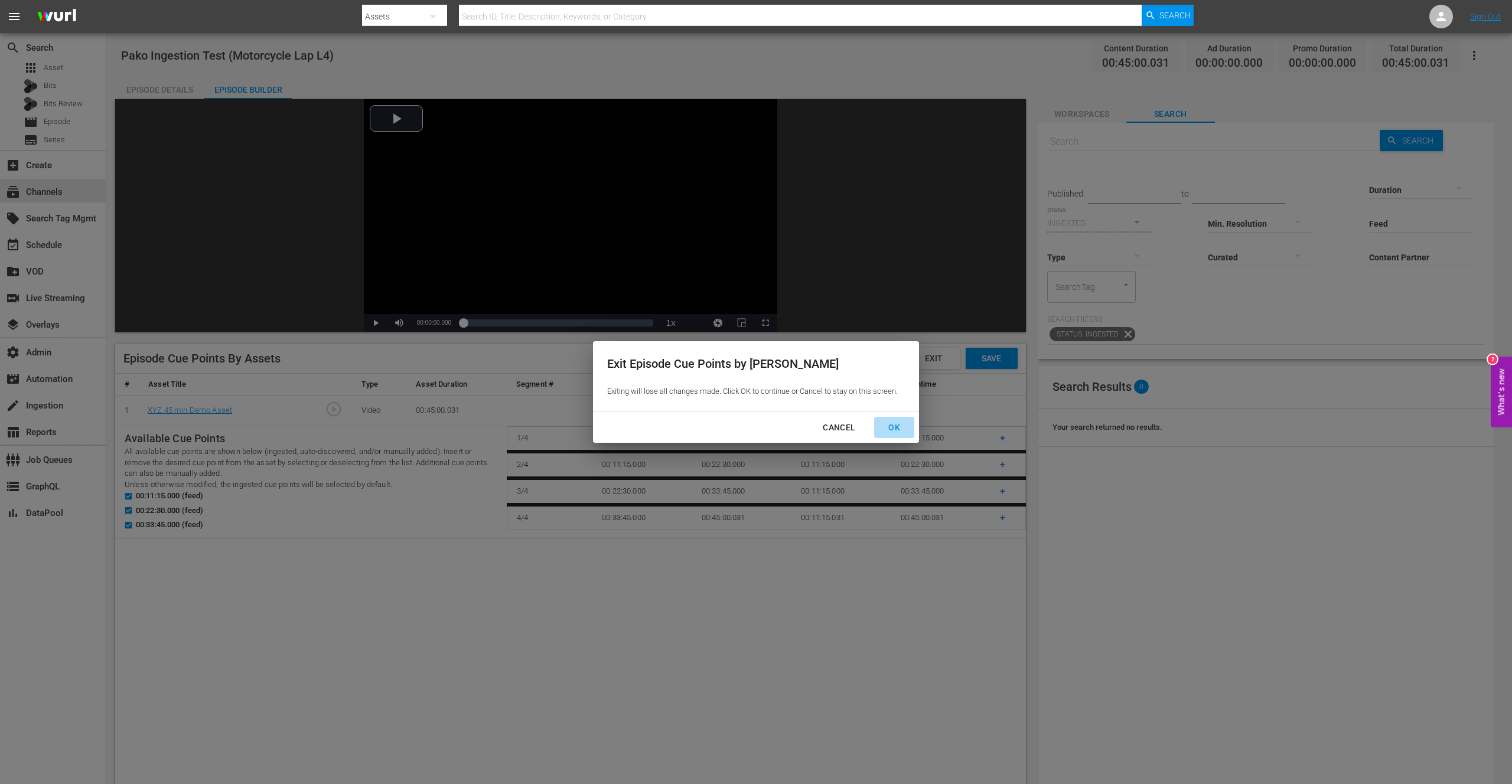
click at [892, 428] on div "OK" at bounding box center [894, 428] width 31 height 15
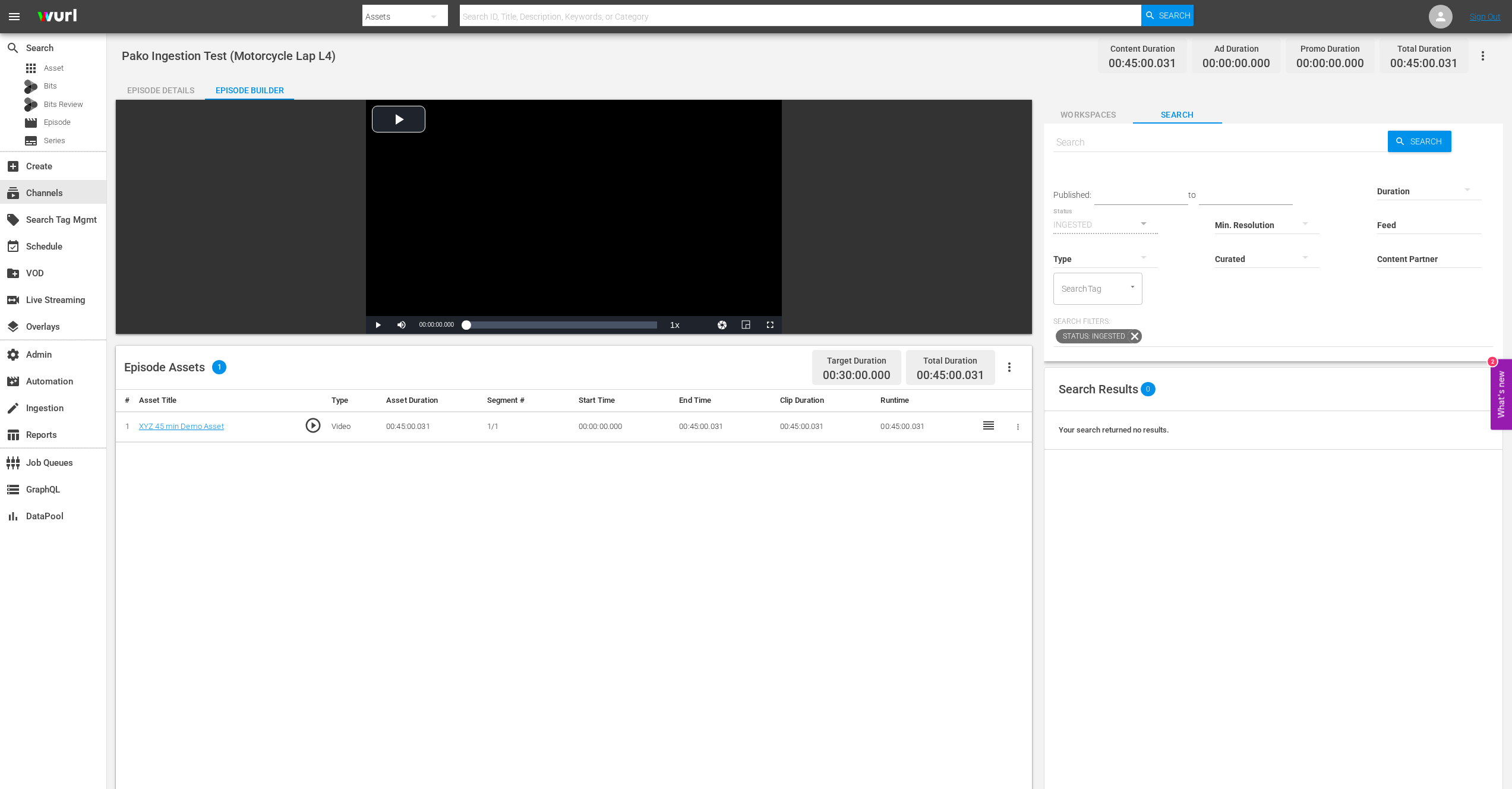
click at [491, 523] on div "# Asset Title Type Asset Duration Segment # Start Time End Time Clip Duration R…" at bounding box center [574, 739] width 916 height 700
click at [1011, 369] on icon "button" at bounding box center [1009, 367] width 14 height 14
click at [1027, 376] on div "Edit Cue Points" at bounding box center [1045, 371] width 81 height 28
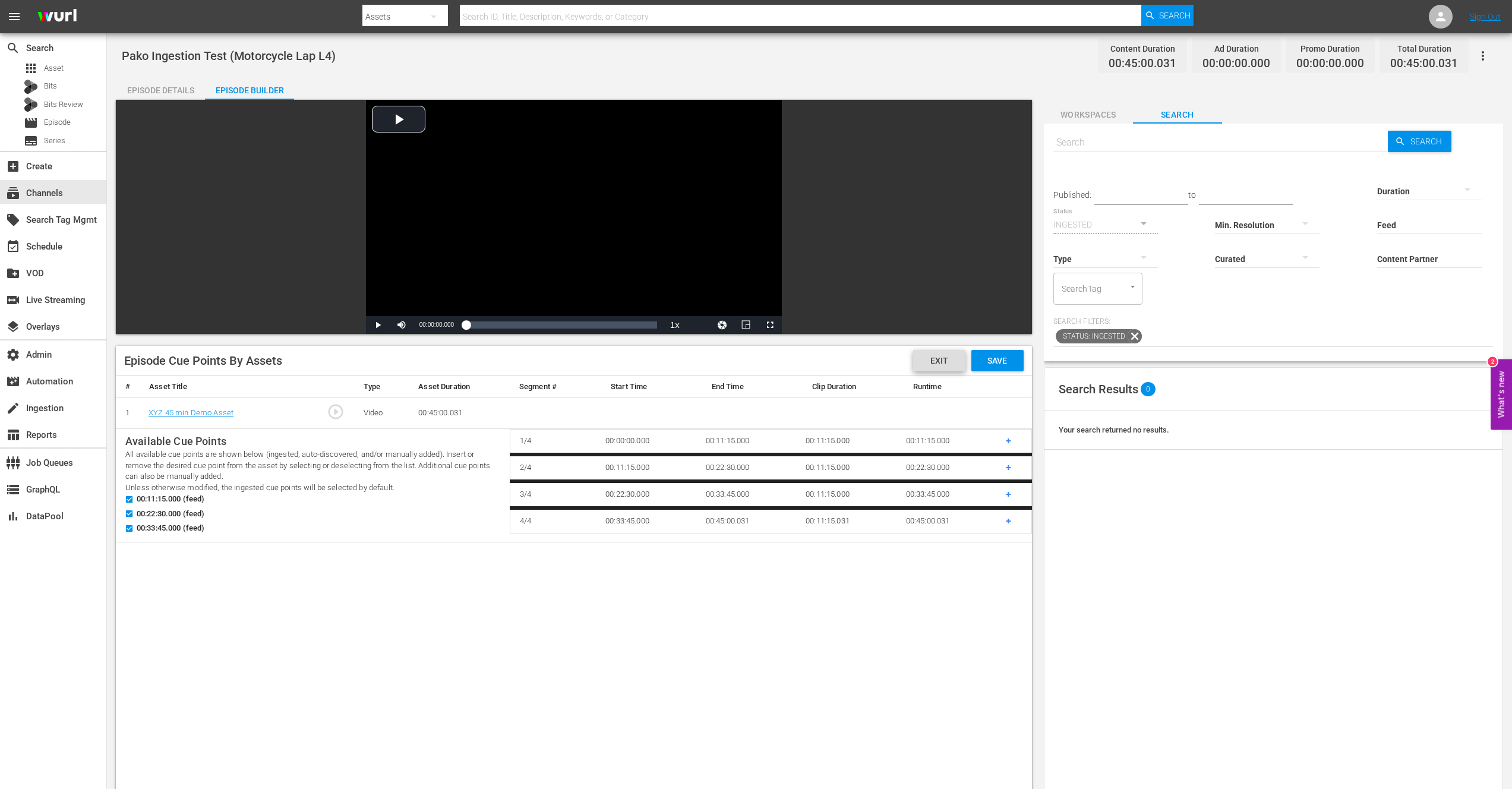
click at [942, 366] on div "Exit" at bounding box center [939, 361] width 52 height 22
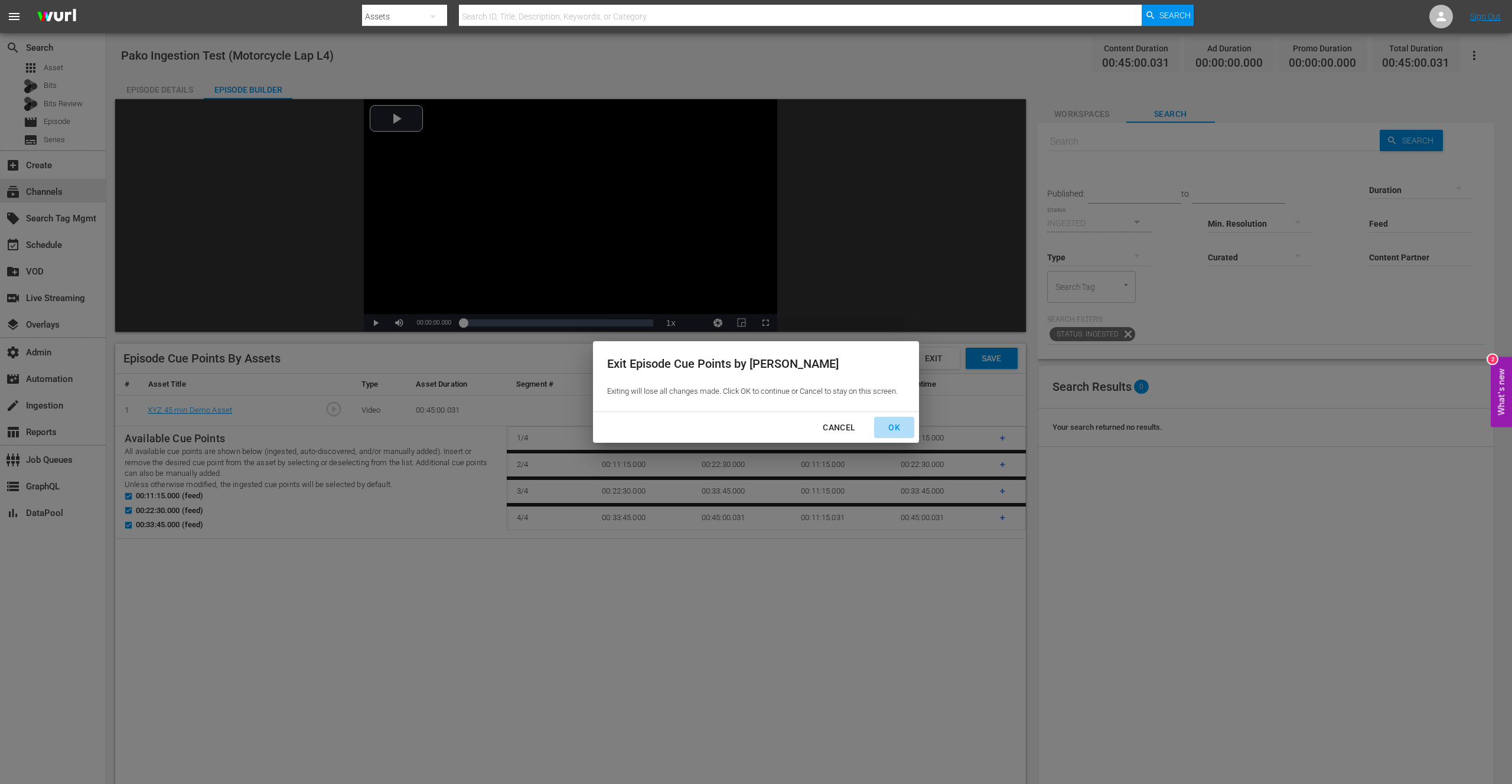
click at [899, 427] on div "OK" at bounding box center [894, 428] width 31 height 15
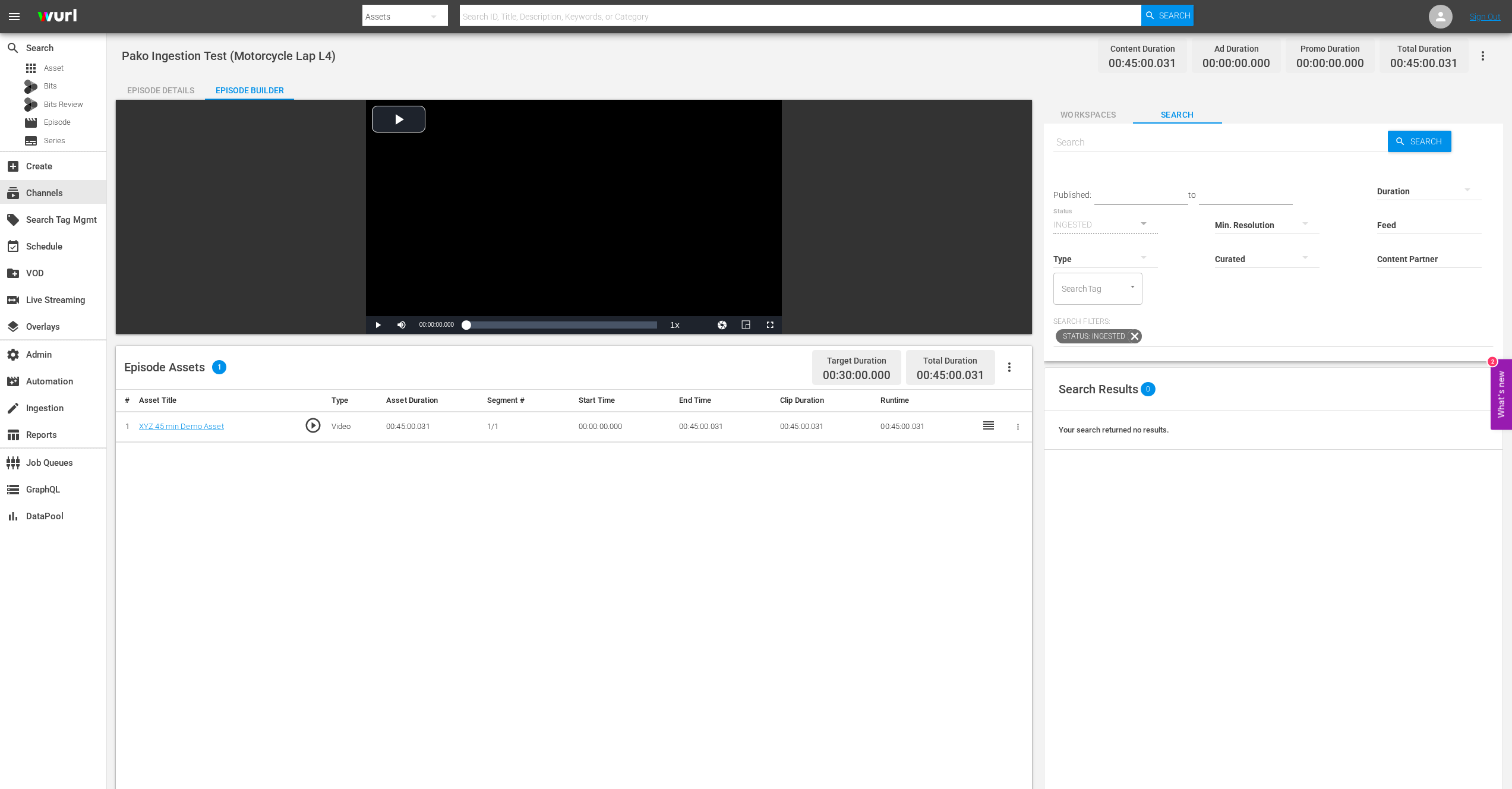
click at [782, 486] on div "# Asset Title Type Asset Duration Segment # Start Time End Time Clip Duration R…" at bounding box center [574, 739] width 916 height 700
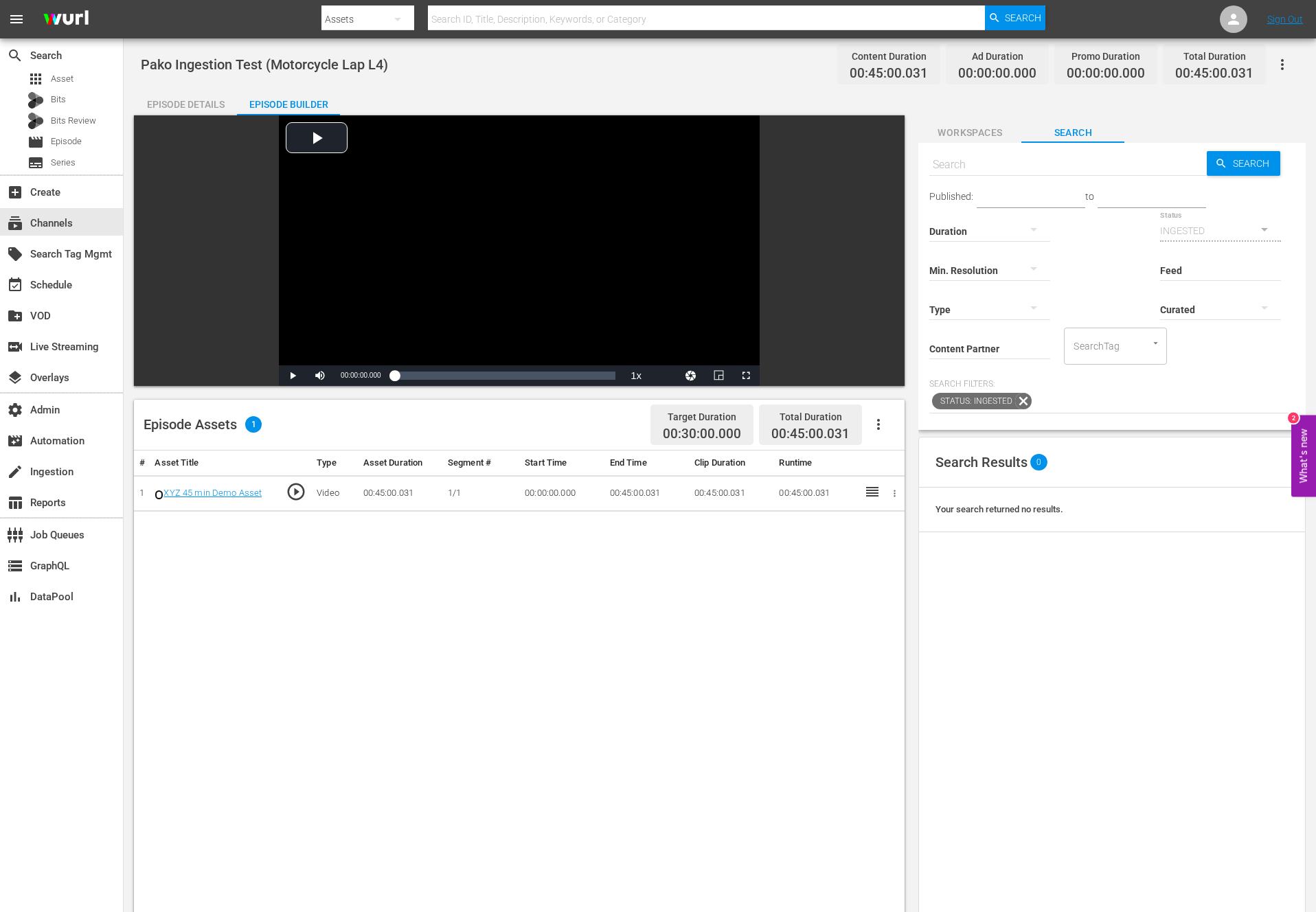
click at [159, 496] on input "radio" at bounding box center [159, 495] width 9 height 11
radio input "true"
click at [160, 496] on input "radio" at bounding box center [159, 495] width 9 height 11
click at [159, 495] on input "radio" at bounding box center [159, 495] width 9 height 11
click at [243, 574] on div "# Asset Title Type Asset Duration Segment # Start Time End Time Clip Duration R…" at bounding box center [519, 854] width 771 height 809
